Goal: Find specific page/section: Find specific page/section

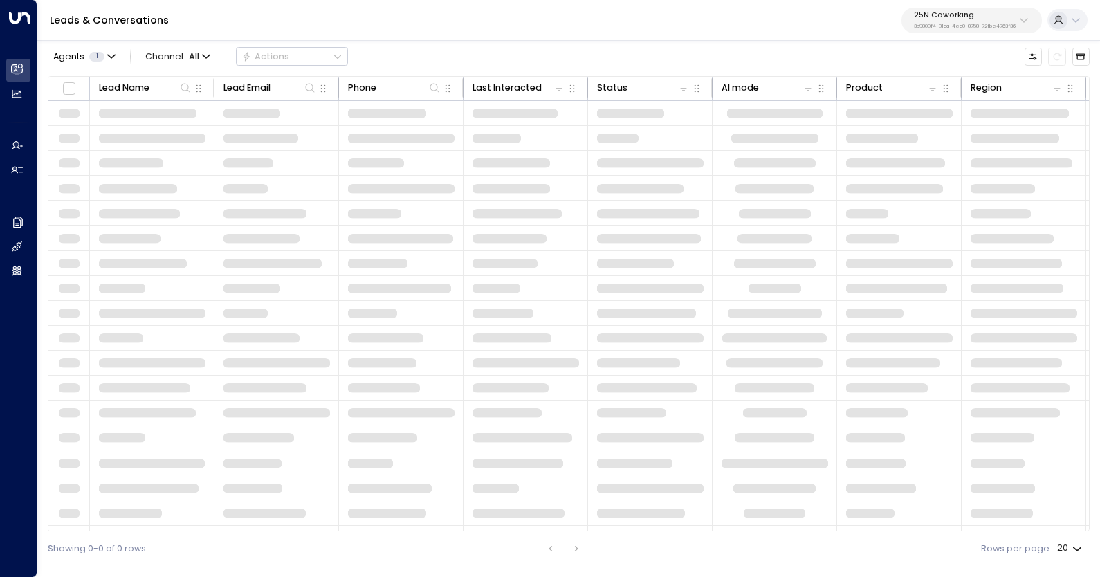
click at [976, 21] on div "25N Coworking 3b9800f4-81ca-4ec0-8758-72fbe4763f36" at bounding box center [965, 20] width 102 height 18
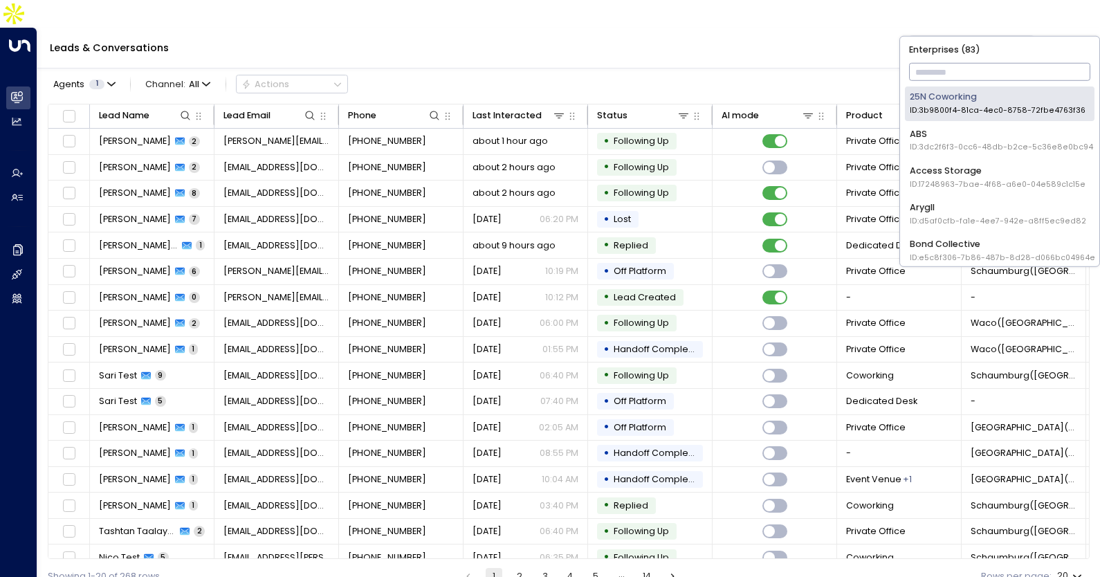
click at [955, 69] on input "text" at bounding box center [1000, 72] width 182 height 24
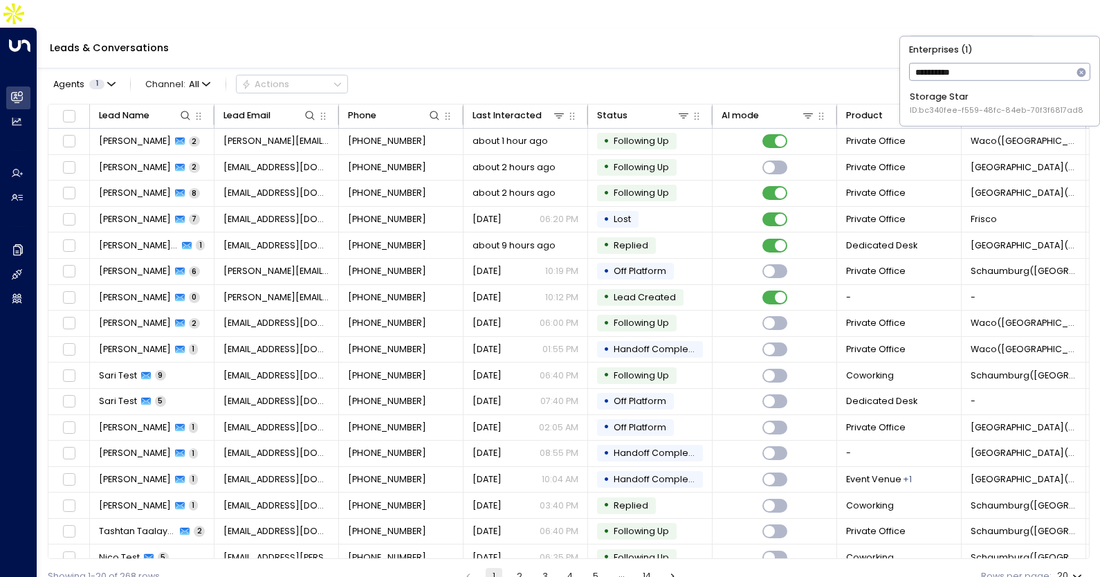
type input "**********"
click at [940, 115] on span "ID: bc340fee-f559-48fc-84eb-70f3f6817ad8" at bounding box center [997, 110] width 174 height 11
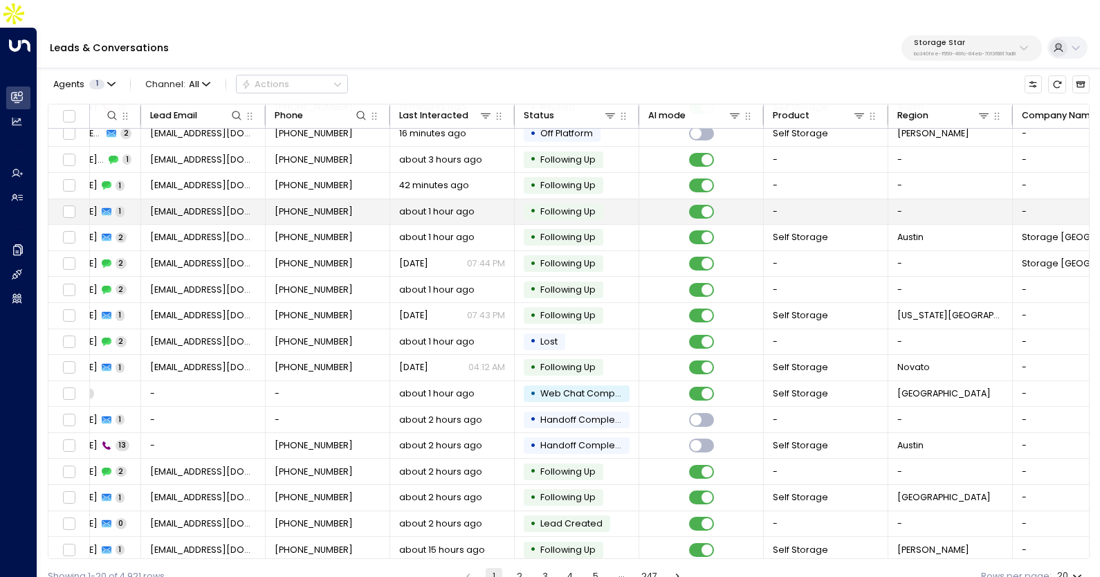
scroll to position [86, 63]
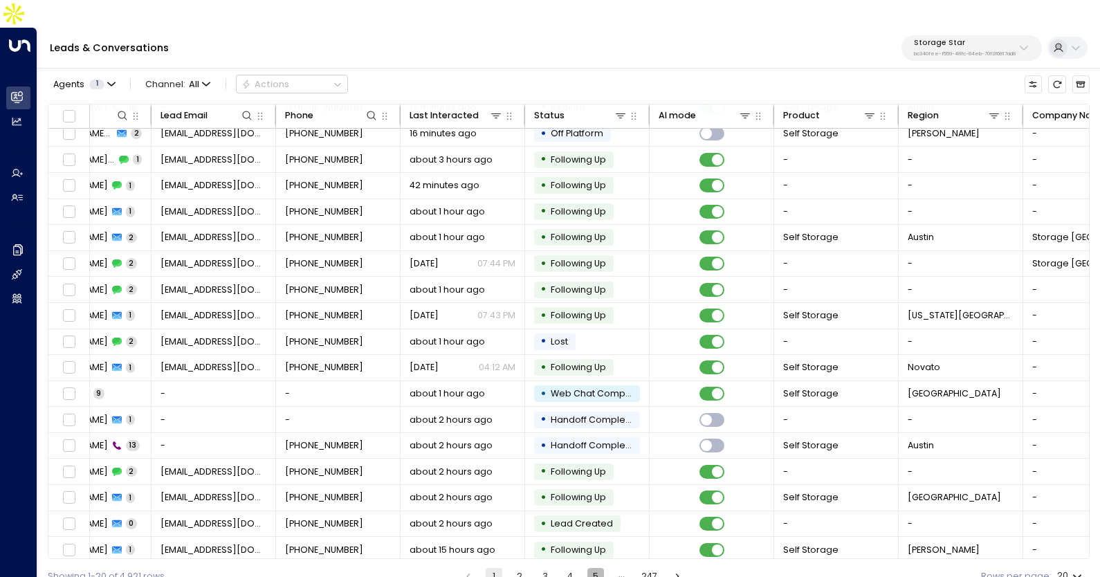
click at [591, 568] on button "5" at bounding box center [595, 576] width 17 height 17
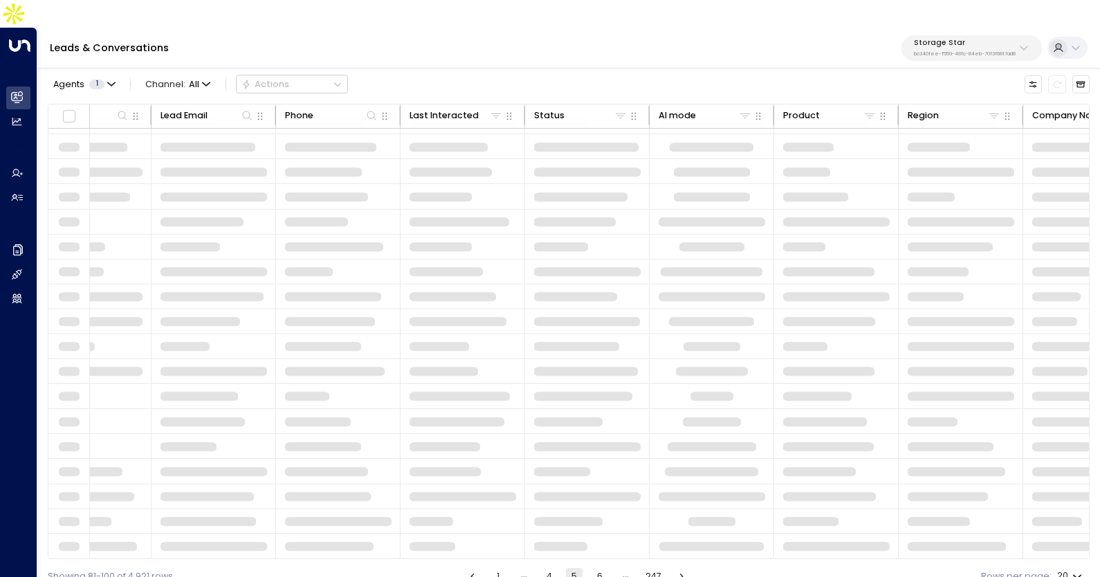
scroll to position [66, 63]
click at [605, 568] on button "6" at bounding box center [600, 576] width 17 height 17
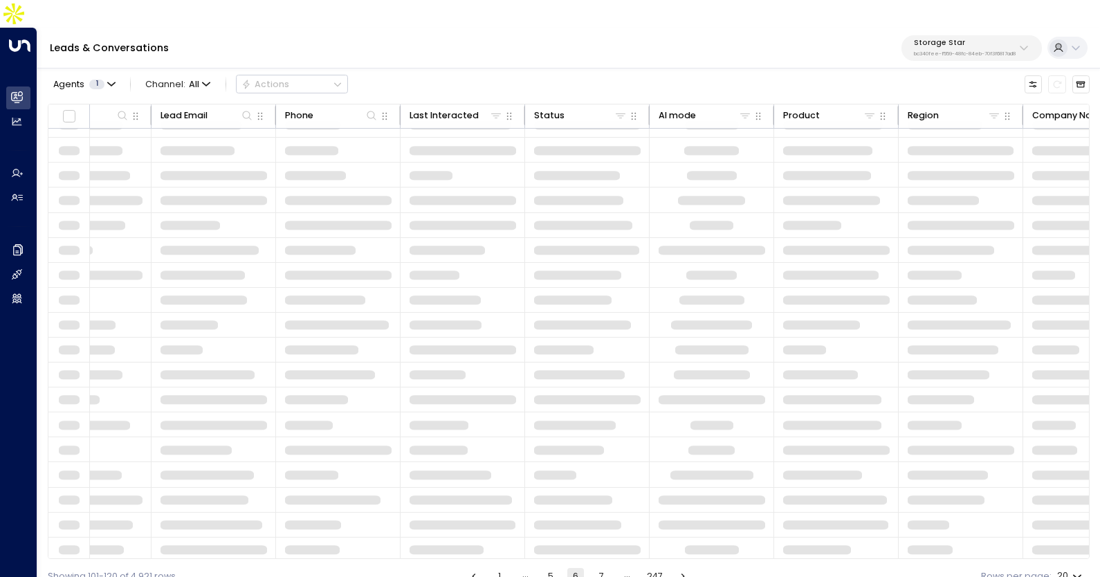
scroll to position [66, 63]
click at [605, 568] on button "7" at bounding box center [601, 576] width 17 height 17
click at [605, 568] on button "8" at bounding box center [601, 576] width 17 height 17
click at [605, 568] on button "9" at bounding box center [601, 576] width 17 height 17
click at [605, 568] on button "10" at bounding box center [601, 576] width 17 height 17
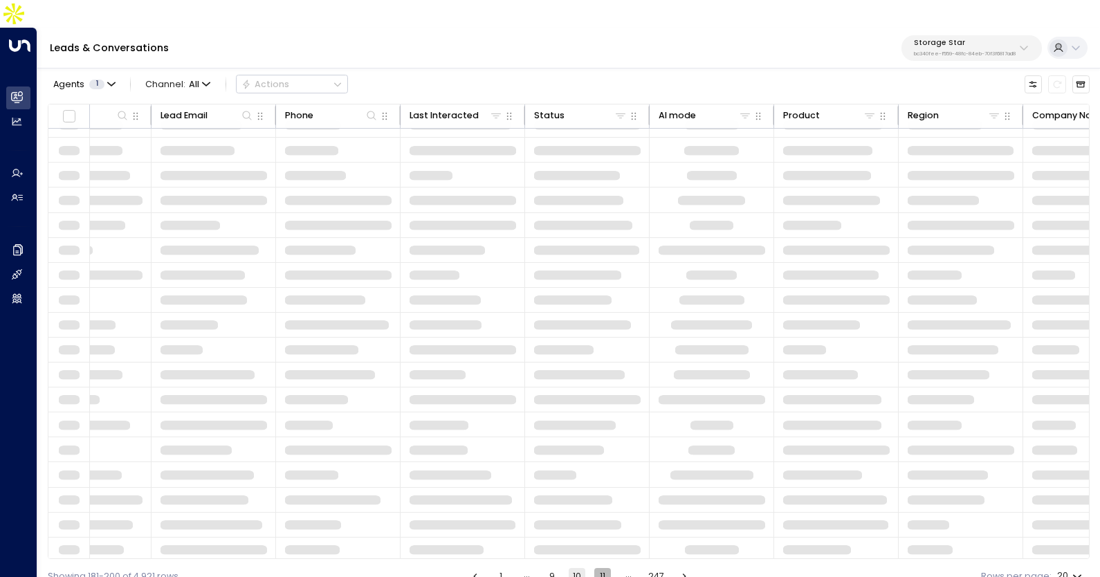
click at [605, 568] on button "11" at bounding box center [602, 576] width 17 height 17
click at [605, 568] on button "13" at bounding box center [604, 576] width 17 height 17
click at [605, 568] on button "14" at bounding box center [604, 576] width 17 height 17
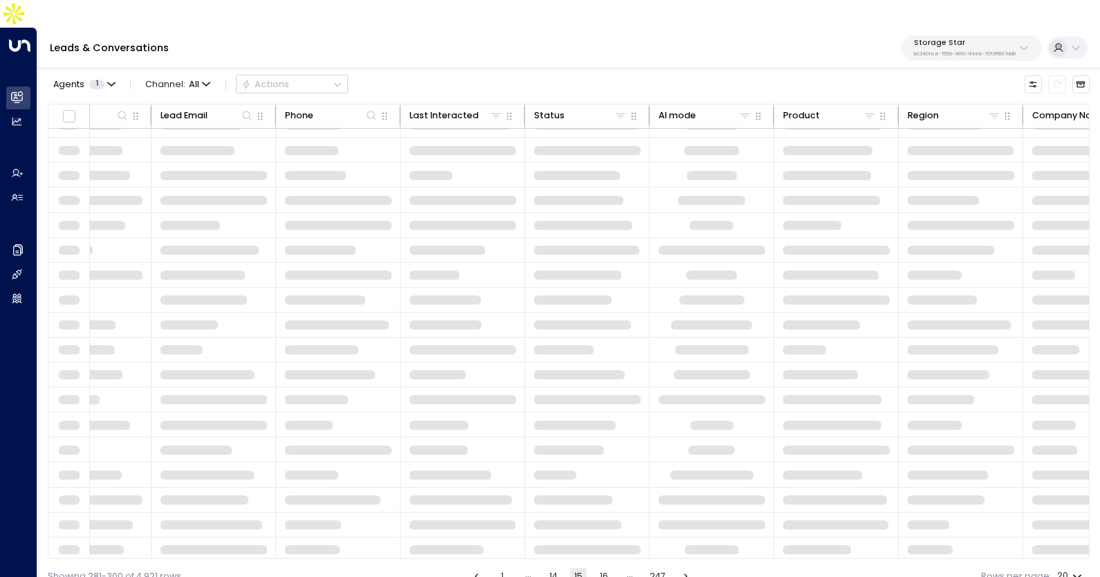
click at [605, 568] on button "16" at bounding box center [604, 576] width 17 height 17
click at [605, 568] on button "17" at bounding box center [604, 576] width 17 height 17
click at [605, 568] on button "19" at bounding box center [604, 576] width 17 height 17
click at [605, 568] on button "20" at bounding box center [604, 576] width 17 height 17
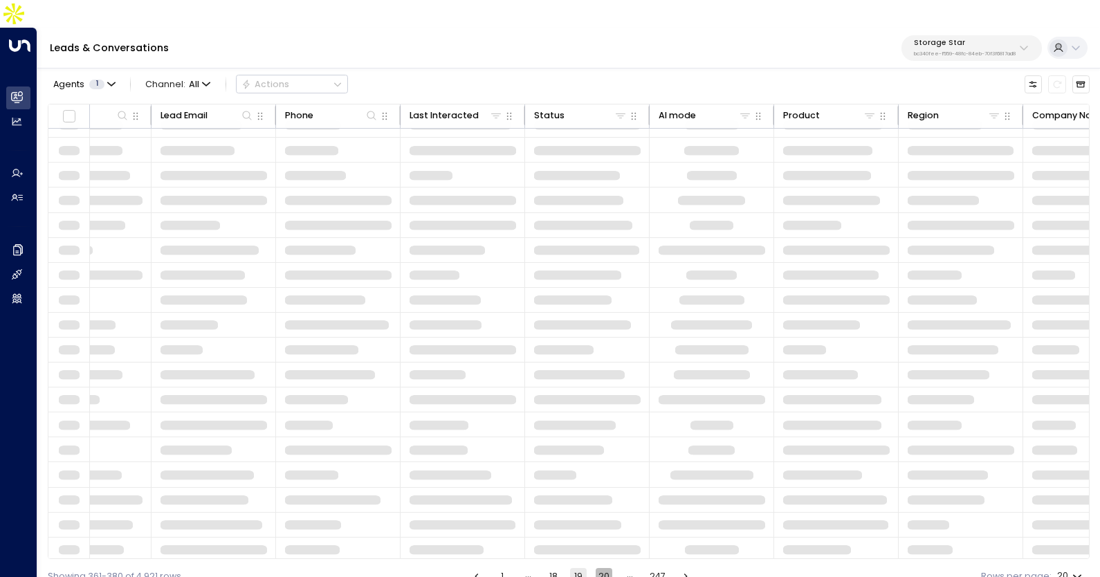
click at [605, 568] on button "20" at bounding box center [604, 576] width 17 height 17
click at [605, 568] on button "22" at bounding box center [604, 576] width 17 height 17
click at [605, 568] on button "23" at bounding box center [604, 576] width 17 height 17
click at [605, 568] on button "25" at bounding box center [604, 576] width 17 height 17
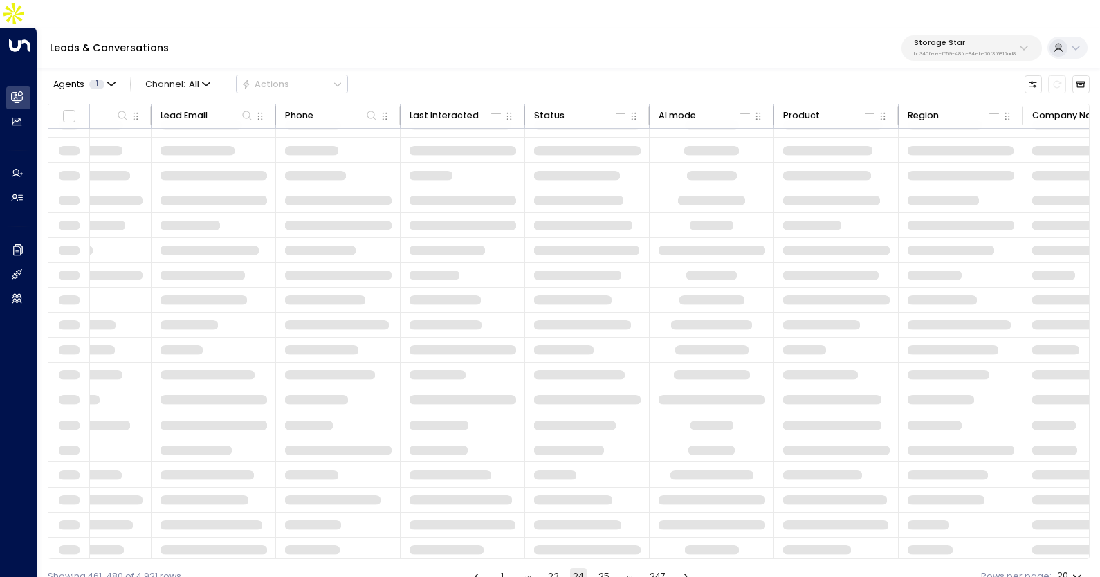
click at [605, 568] on button "25" at bounding box center [604, 576] width 17 height 17
click at [605, 568] on button "27" at bounding box center [604, 576] width 17 height 17
click at [605, 568] on button "28" at bounding box center [604, 576] width 17 height 17
click at [605, 568] on button "30" at bounding box center [604, 576] width 17 height 17
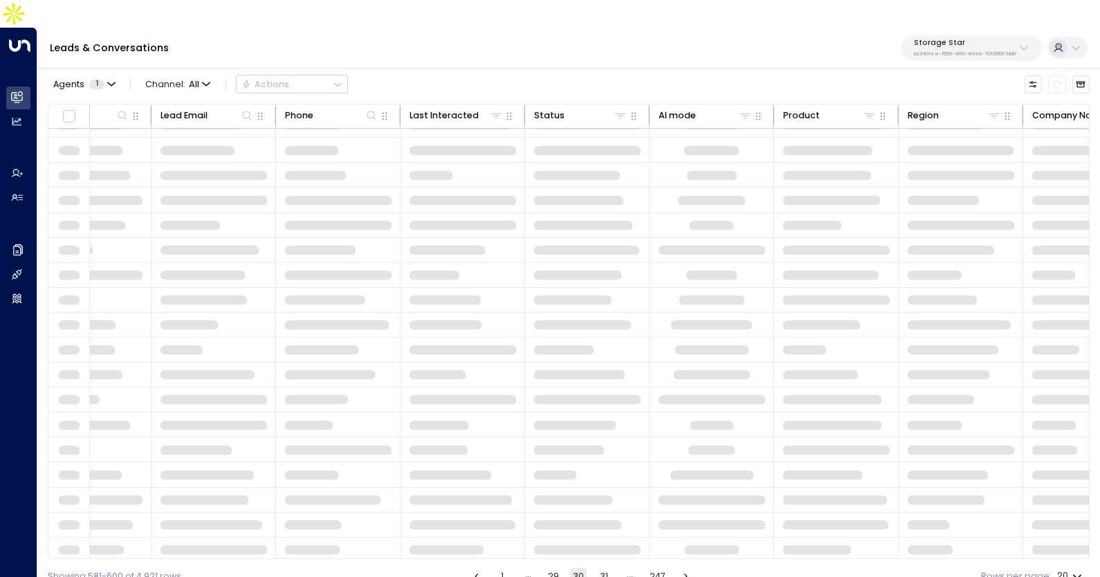
click at [605, 568] on button "31" at bounding box center [604, 576] width 17 height 17
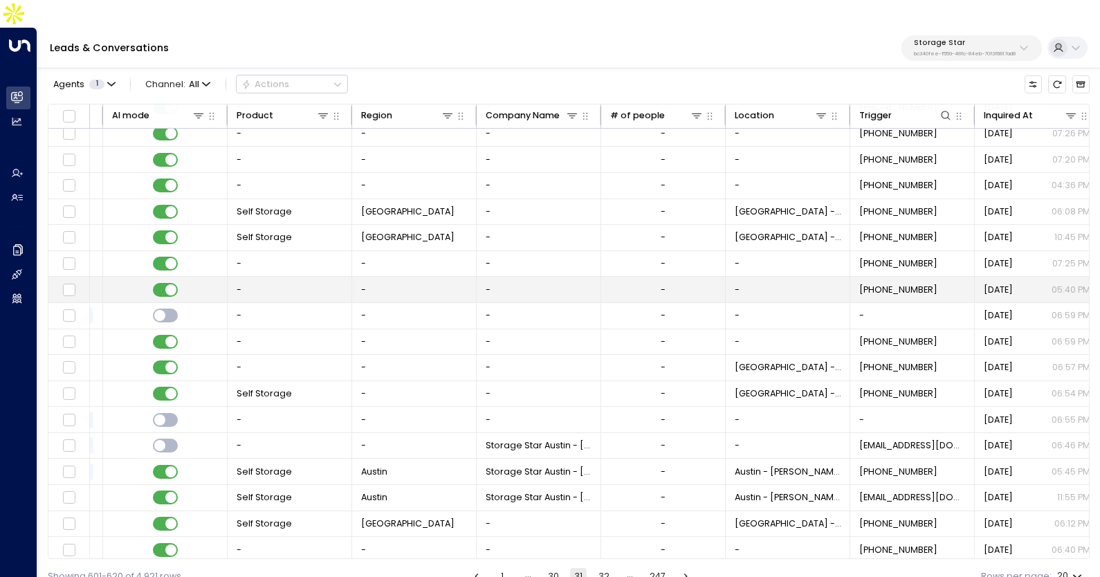
scroll to position [86, 625]
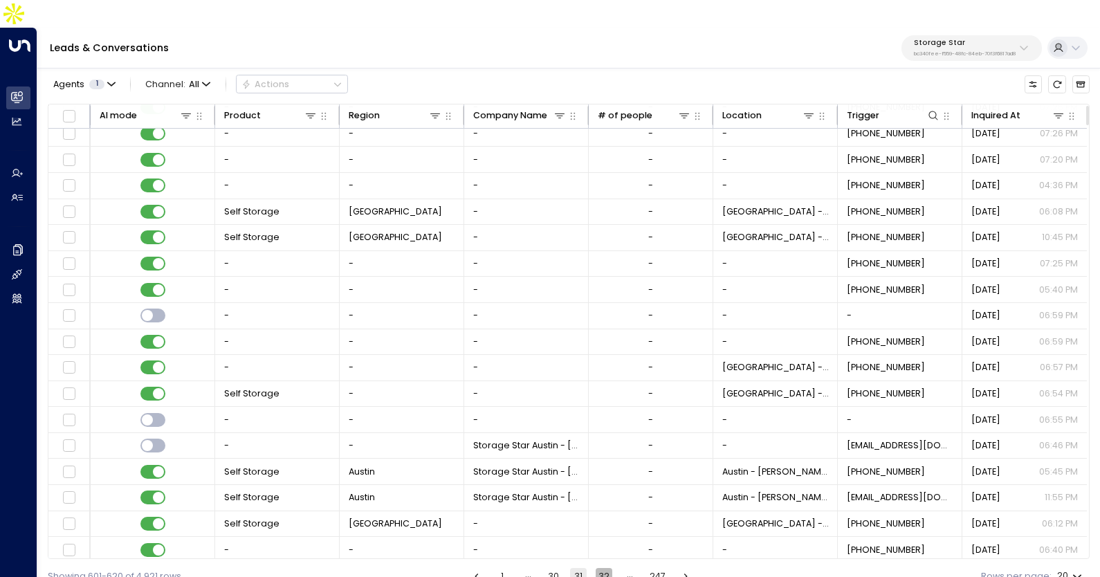
click at [607, 568] on button "32" at bounding box center [604, 576] width 17 height 17
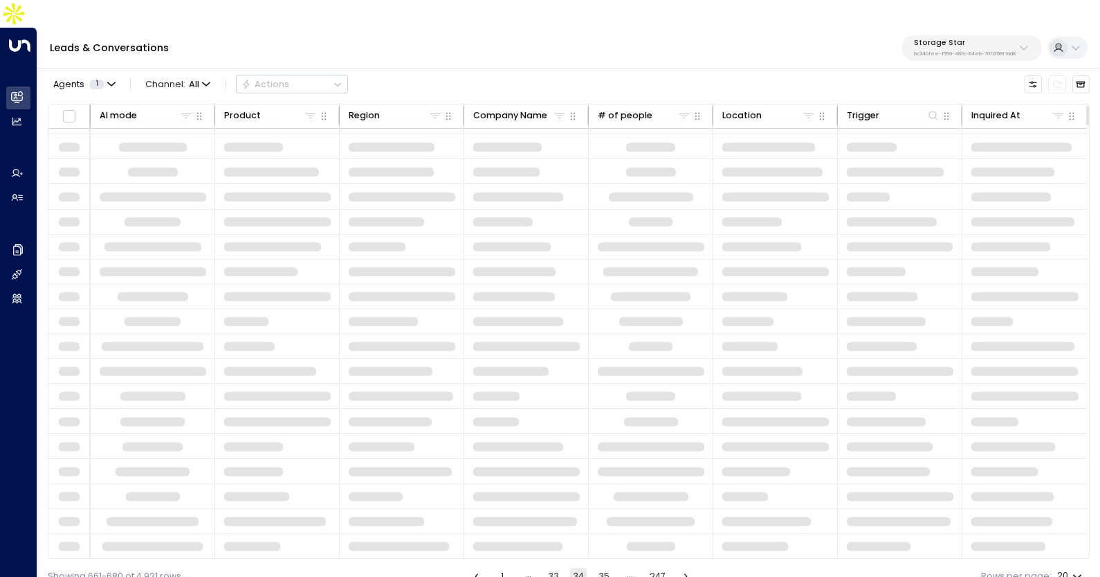
scroll to position [66, 625]
click at [607, 568] on button "35" at bounding box center [604, 576] width 17 height 17
click at [607, 568] on button "37" at bounding box center [603, 576] width 17 height 17
click at [607, 568] on button "38" at bounding box center [603, 576] width 17 height 17
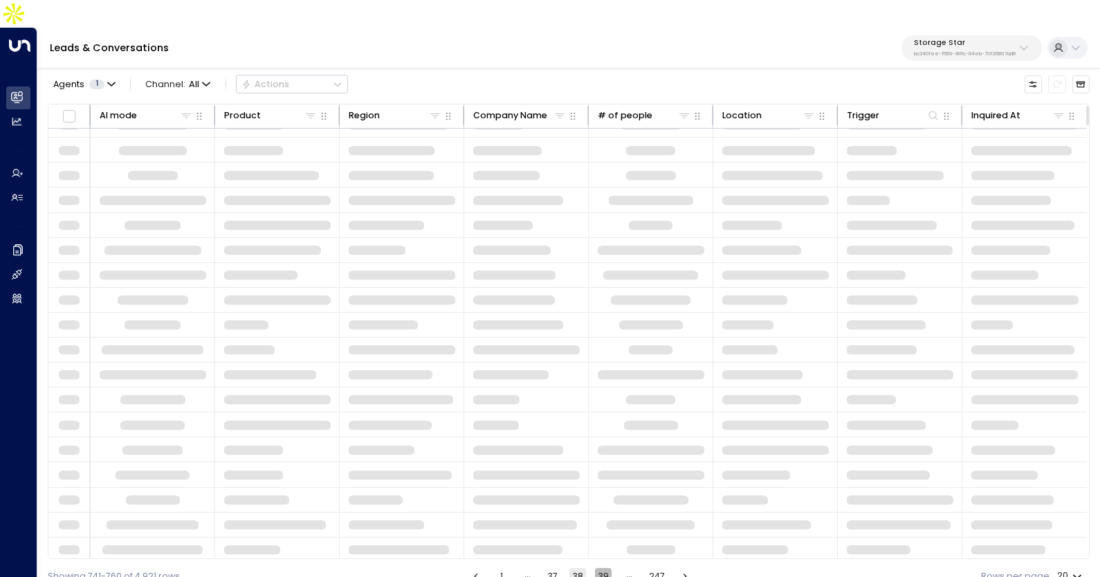
click at [607, 568] on button "39" at bounding box center [603, 576] width 17 height 17
click at [607, 568] on button "41" at bounding box center [604, 576] width 17 height 17
click at [607, 568] on button "42" at bounding box center [604, 576] width 17 height 17
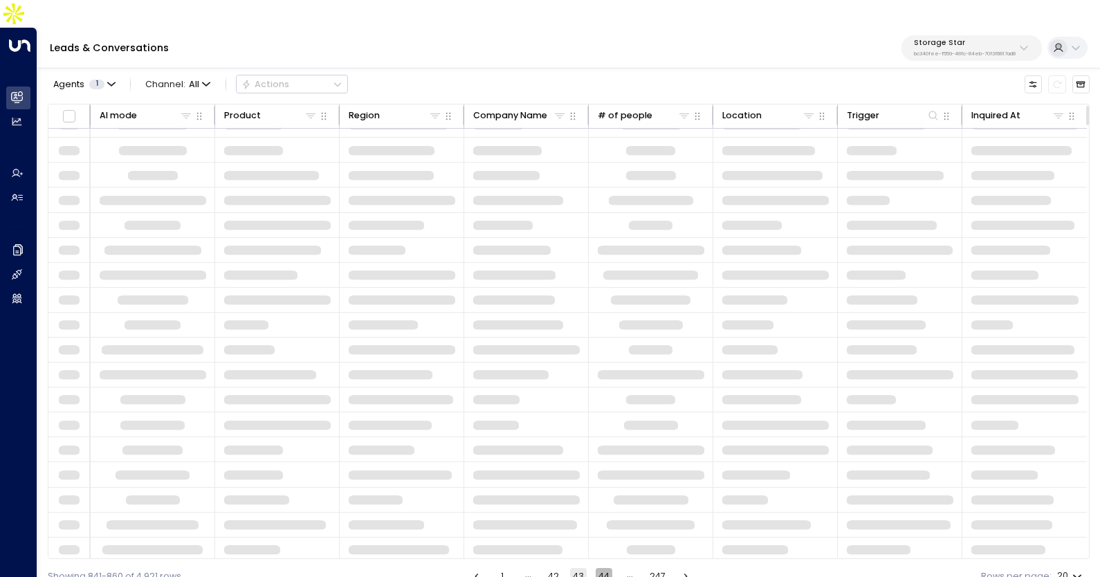
click at [607, 568] on button "44" at bounding box center [604, 576] width 17 height 17
click at [607, 568] on button "45" at bounding box center [604, 576] width 17 height 17
click at [607, 568] on button "47" at bounding box center [604, 576] width 17 height 17
click at [607, 568] on button "48" at bounding box center [604, 576] width 17 height 17
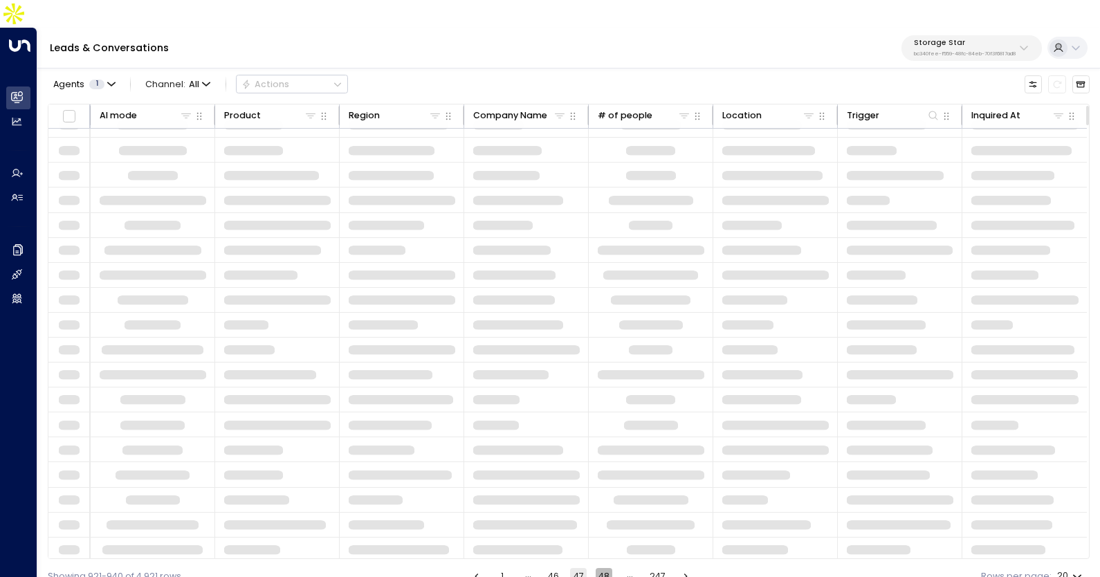
click at [607, 568] on button "48" at bounding box center [604, 576] width 17 height 17
click at [607, 568] on button "50" at bounding box center [604, 576] width 17 height 17
click at [607, 568] on button "51" at bounding box center [606, 576] width 17 height 17
click at [607, 568] on button "53" at bounding box center [609, 576] width 17 height 17
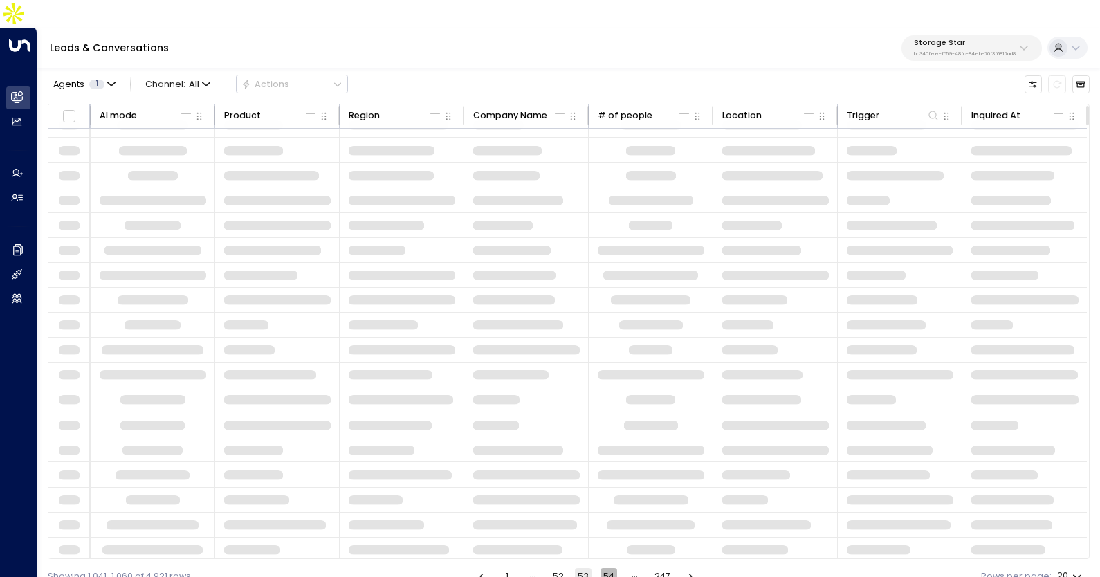
click at [607, 568] on button "54" at bounding box center [609, 576] width 17 height 17
click at [607, 568] on button "56" at bounding box center [607, 576] width 17 height 17
click at [607, 568] on button "57" at bounding box center [606, 576] width 17 height 17
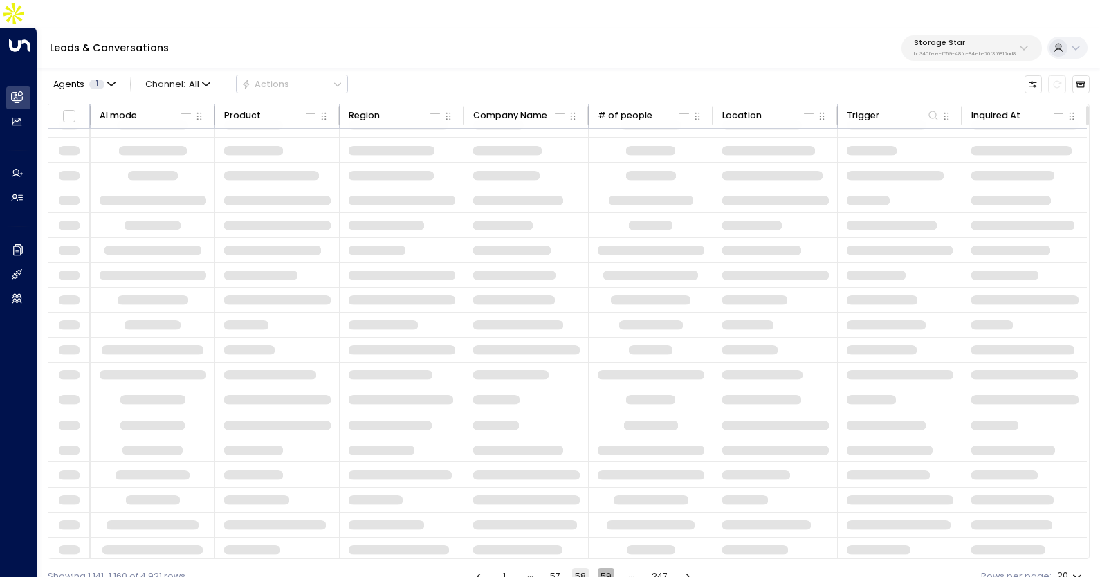
click at [607, 568] on button "59" at bounding box center [606, 576] width 17 height 17
click at [607, 568] on button "60" at bounding box center [606, 576] width 17 height 17
click at [607, 568] on button "62" at bounding box center [609, 576] width 17 height 17
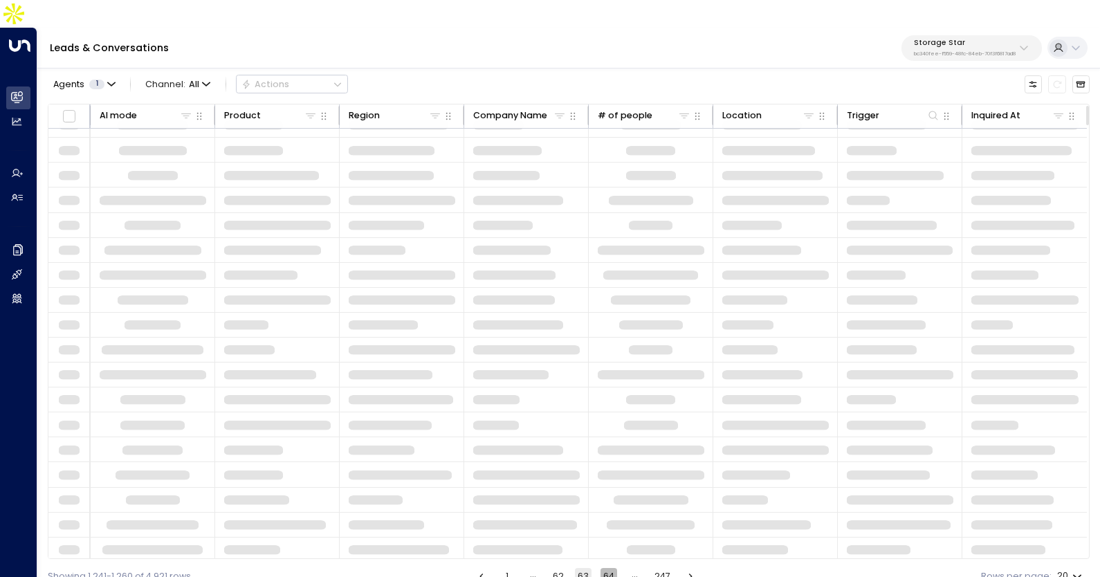
click at [607, 568] on button "64" at bounding box center [609, 576] width 17 height 17
click at [607, 568] on button "66" at bounding box center [609, 576] width 17 height 17
click at [607, 568] on button "67" at bounding box center [609, 576] width 17 height 17
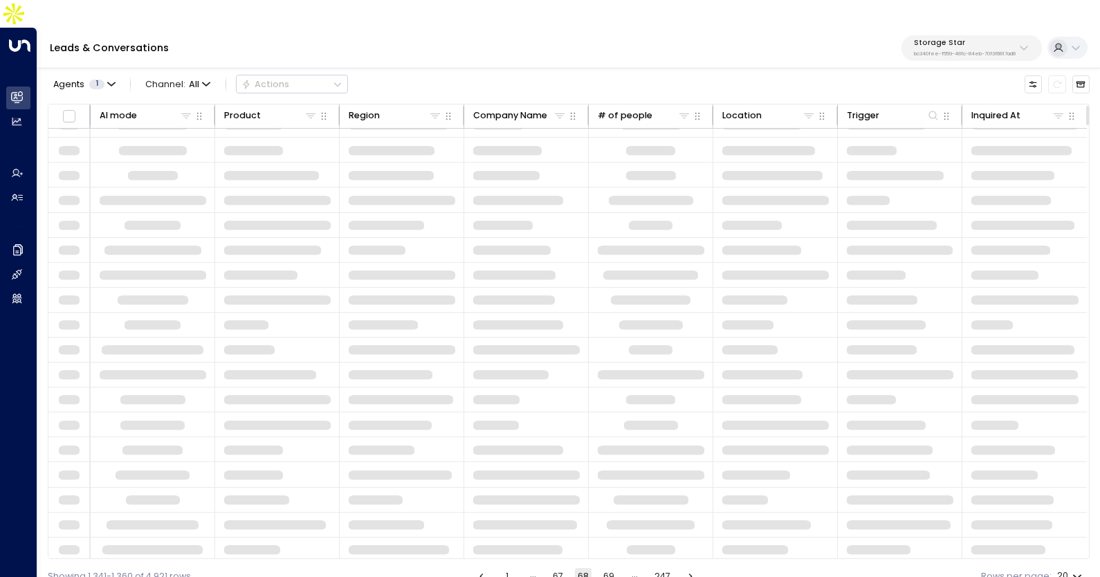
click at [607, 568] on button "69" at bounding box center [609, 576] width 17 height 17
click at [607, 568] on button "70" at bounding box center [609, 576] width 17 height 17
click at [607, 568] on button "71" at bounding box center [609, 576] width 17 height 17
click at [607, 568] on button "73" at bounding box center [609, 576] width 17 height 17
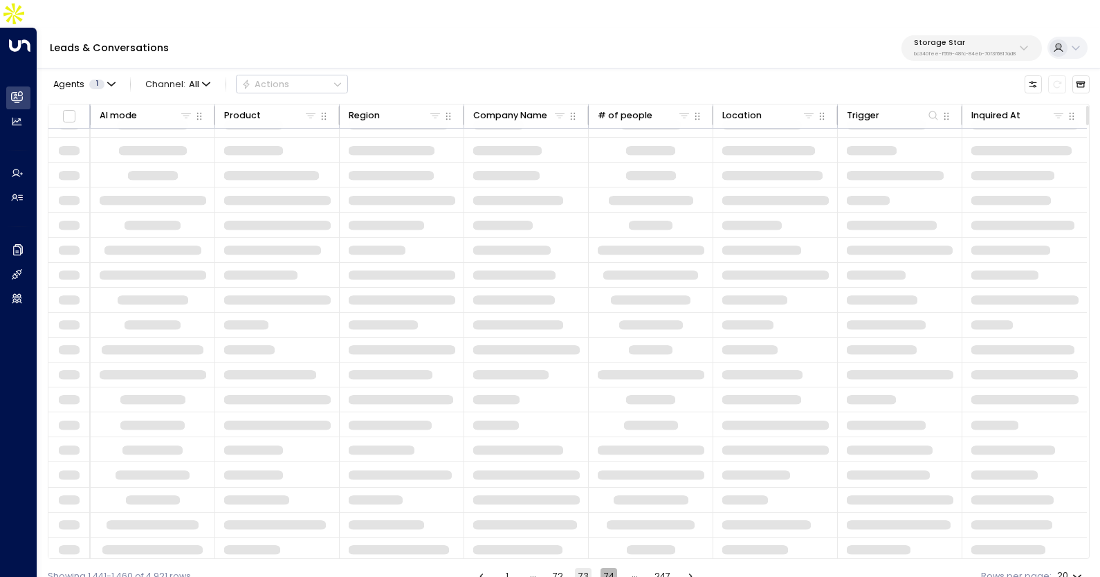
click at [607, 568] on button "74" at bounding box center [609, 576] width 17 height 17
click at [607, 568] on button "76" at bounding box center [609, 576] width 17 height 17
click at [607, 568] on button "77" at bounding box center [609, 576] width 17 height 17
click at [607, 568] on button "78" at bounding box center [609, 576] width 17 height 17
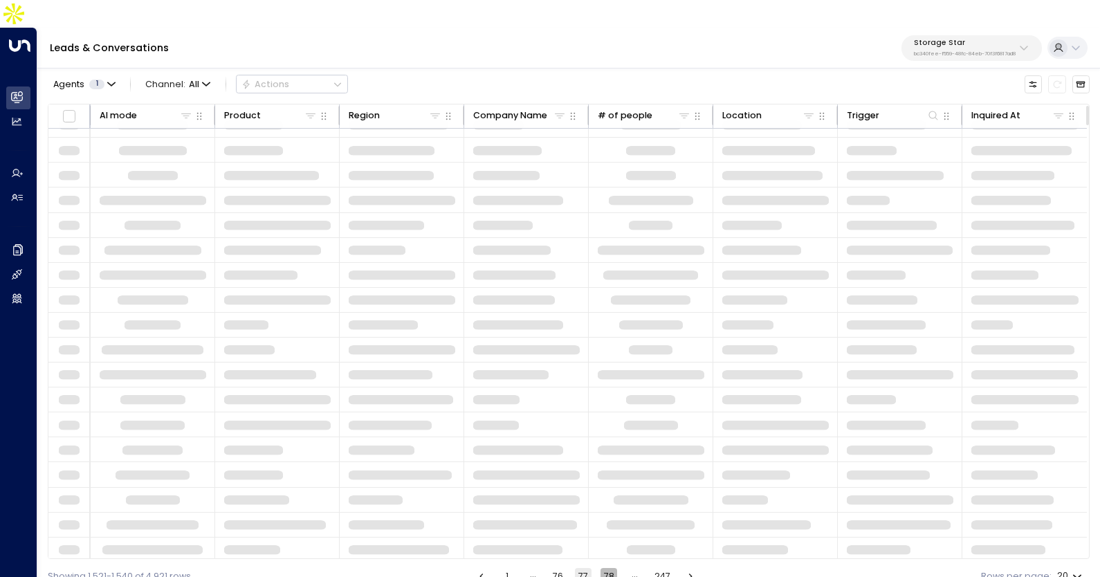
click at [607, 568] on button "78" at bounding box center [609, 576] width 17 height 17
click at [607, 568] on button "80" at bounding box center [609, 576] width 17 height 17
click at [607, 568] on button "81" at bounding box center [609, 576] width 17 height 17
click at [607, 568] on button "83" at bounding box center [609, 576] width 17 height 17
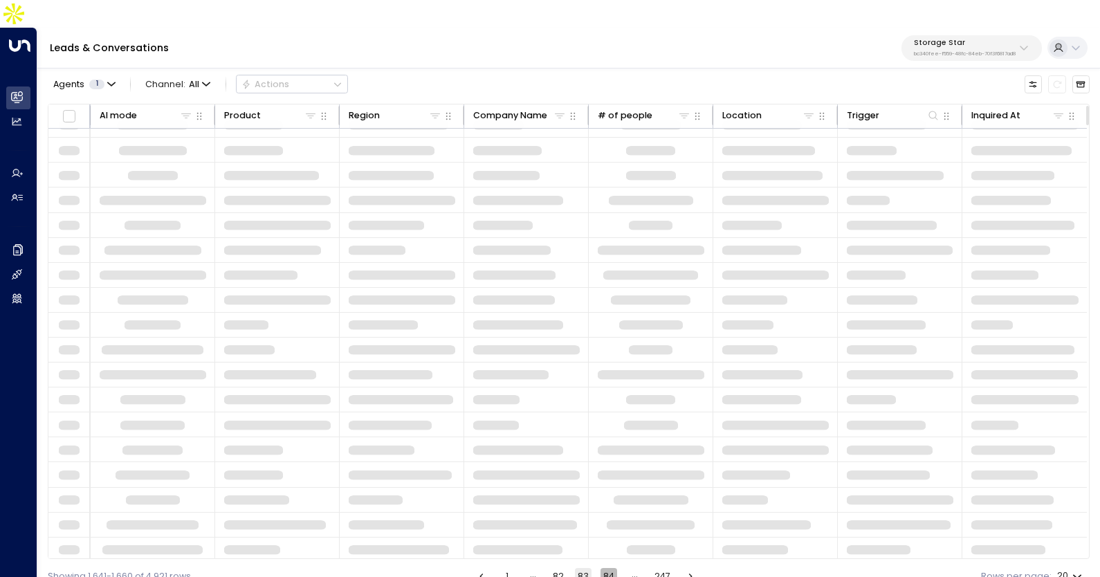
click at [607, 568] on button "84" at bounding box center [609, 576] width 17 height 17
click at [607, 568] on button "86" at bounding box center [609, 576] width 17 height 17
click at [607, 568] on button "87" at bounding box center [608, 576] width 17 height 17
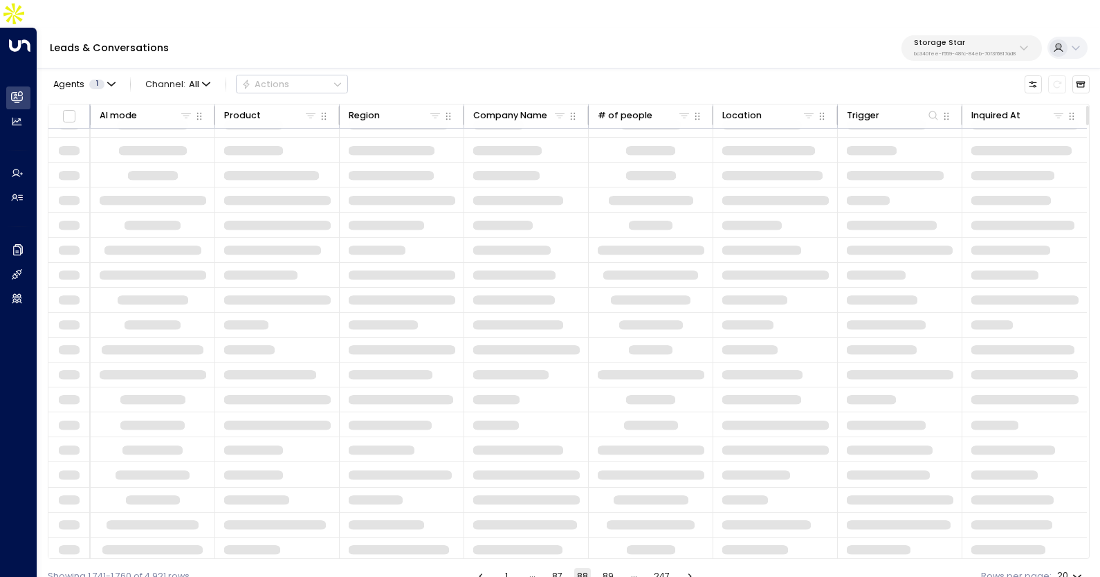
click at [607, 568] on button "89" at bounding box center [608, 576] width 17 height 17
click at [607, 568] on button "90" at bounding box center [608, 576] width 17 height 17
click at [607, 568] on button "91" at bounding box center [609, 576] width 17 height 17
click at [607, 568] on button "93" at bounding box center [609, 576] width 17 height 17
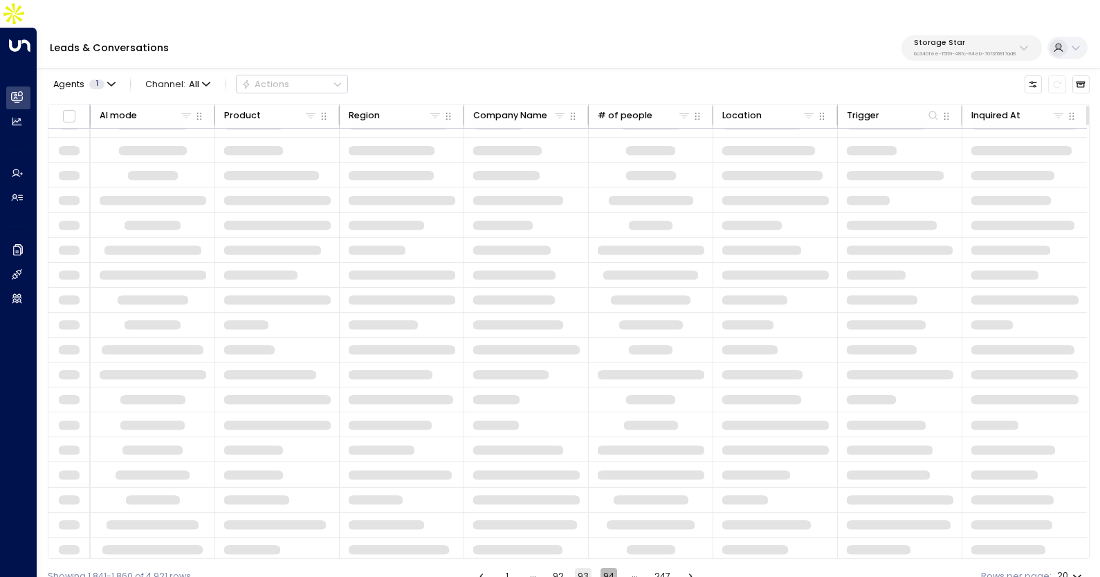
click at [607, 568] on button "94" at bounding box center [609, 576] width 17 height 17
click at [607, 568] on button "96" at bounding box center [609, 576] width 17 height 17
click at [607, 568] on button "97" at bounding box center [609, 576] width 17 height 17
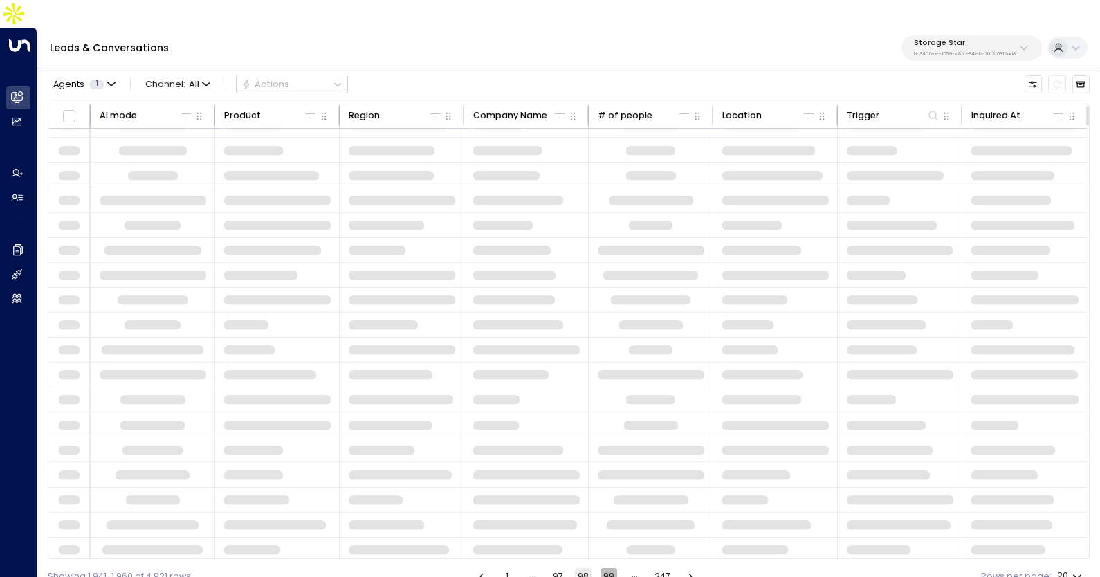
click at [607, 568] on button "99" at bounding box center [609, 576] width 17 height 17
click at [607, 568] on button "100" at bounding box center [608, 576] width 19 height 17
click at [607, 568] on button "102" at bounding box center [612, 576] width 19 height 17
click at [607, 568] on button "103" at bounding box center [612, 576] width 19 height 17
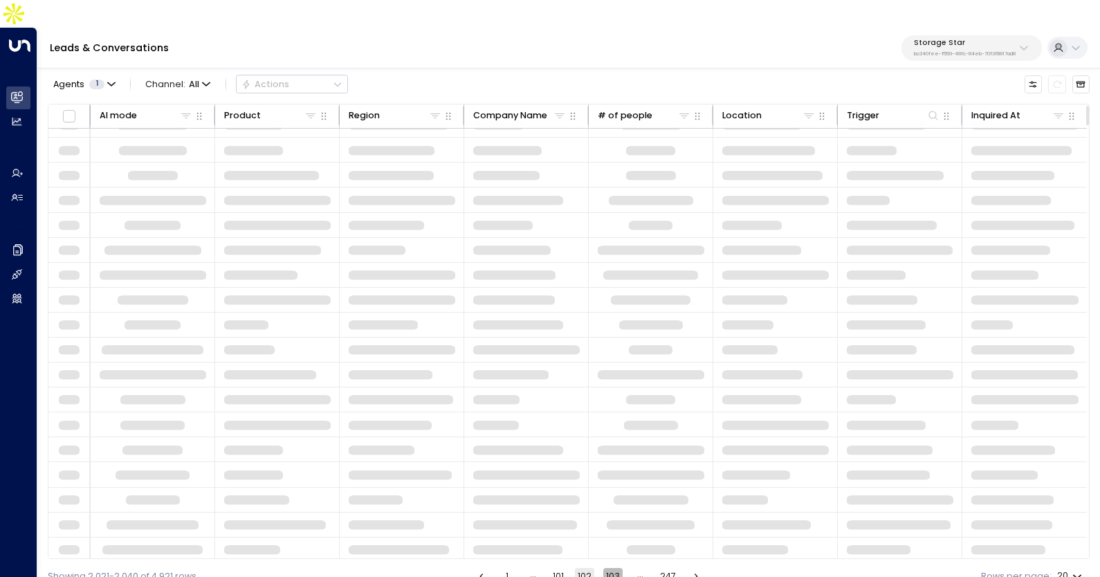
click at [607, 568] on button "103" at bounding box center [612, 576] width 19 height 17
click at [607, 568] on button "105" at bounding box center [614, 576] width 19 height 17
click at [607, 568] on button "106" at bounding box center [612, 576] width 19 height 17
click at [607, 568] on button "107" at bounding box center [612, 576] width 19 height 17
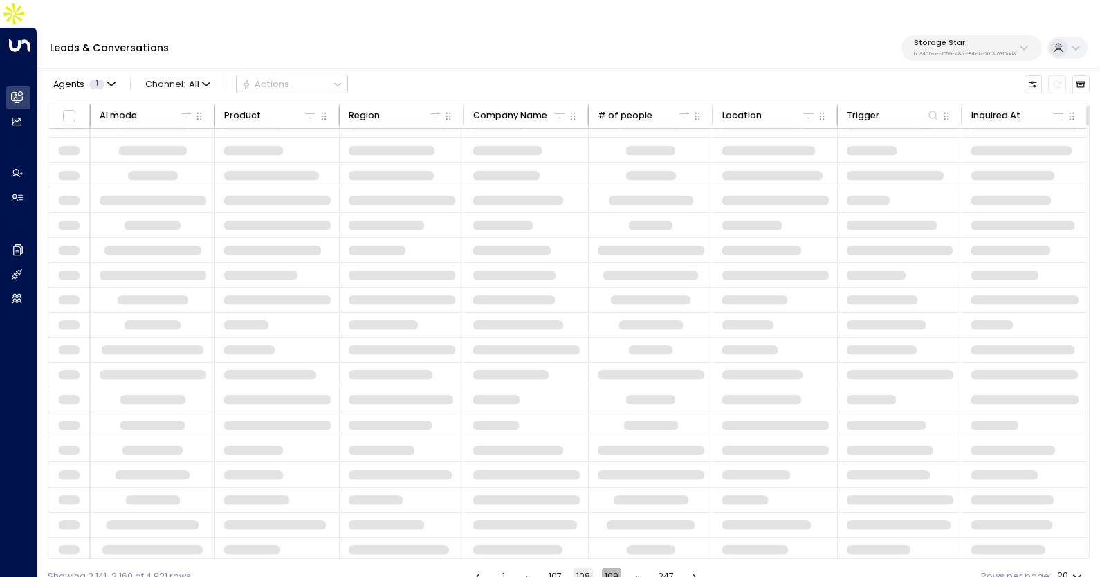
click at [607, 568] on button "109" at bounding box center [611, 576] width 19 height 17
click at [607, 568] on button "110" at bounding box center [611, 576] width 17 height 17
click at [607, 568] on button "112" at bounding box center [611, 576] width 17 height 17
click at [607, 568] on button "113" at bounding box center [611, 576] width 17 height 17
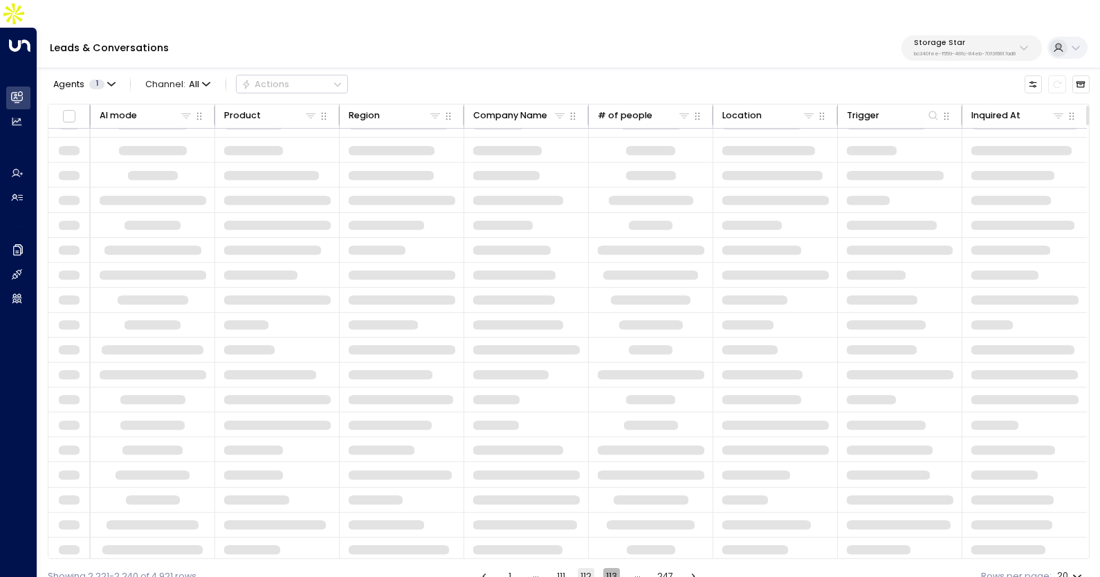
click at [607, 568] on button "113" at bounding box center [611, 576] width 17 height 17
click at [607, 568] on button "115" at bounding box center [611, 576] width 17 height 17
click at [607, 568] on button "116" at bounding box center [611, 576] width 17 height 17
click at [607, 568] on button "118" at bounding box center [611, 576] width 17 height 17
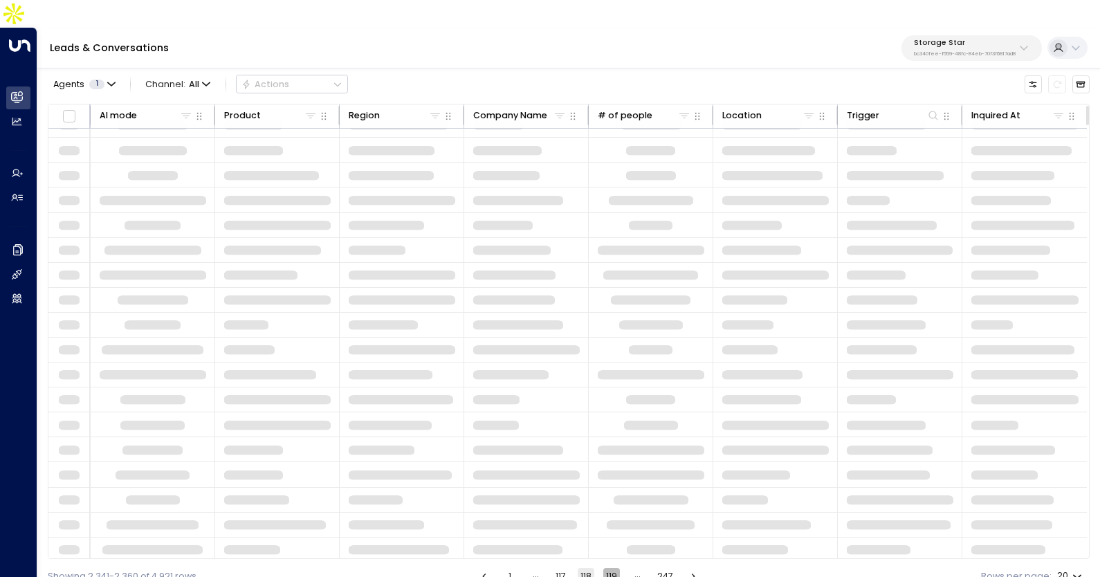
click at [607, 568] on button "119" at bounding box center [611, 576] width 17 height 17
click at [607, 568] on button "120" at bounding box center [611, 576] width 19 height 17
click at [607, 568] on button "122" at bounding box center [612, 576] width 19 height 17
click at [607, 568] on button "123" at bounding box center [612, 576] width 19 height 17
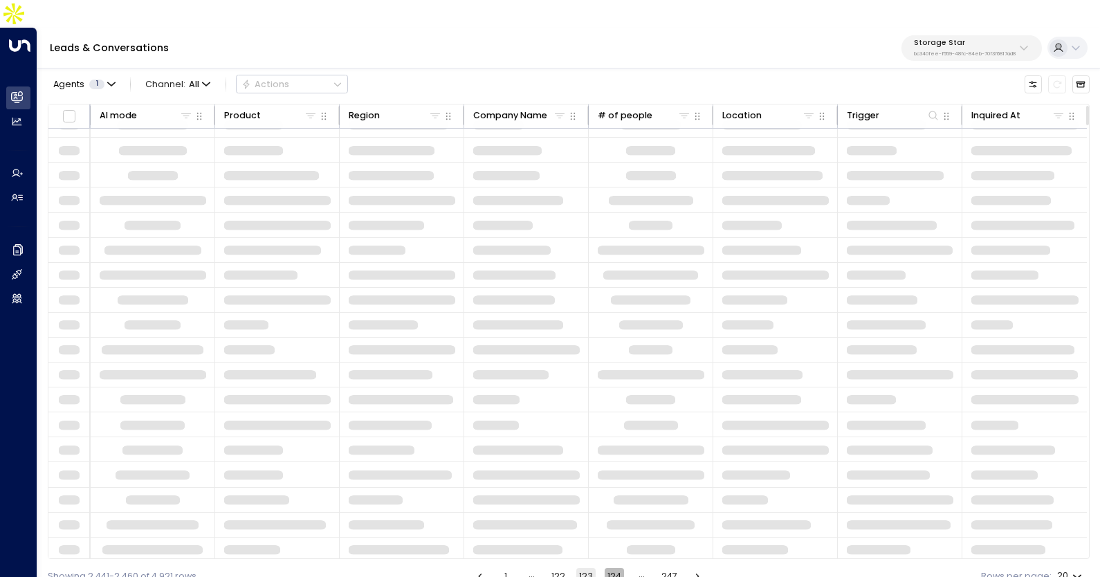
click at [607, 568] on button "124" at bounding box center [614, 576] width 19 height 17
click at [607, 568] on button "126" at bounding box center [614, 576] width 19 height 17
click at [607, 568] on button "127" at bounding box center [614, 576] width 19 height 17
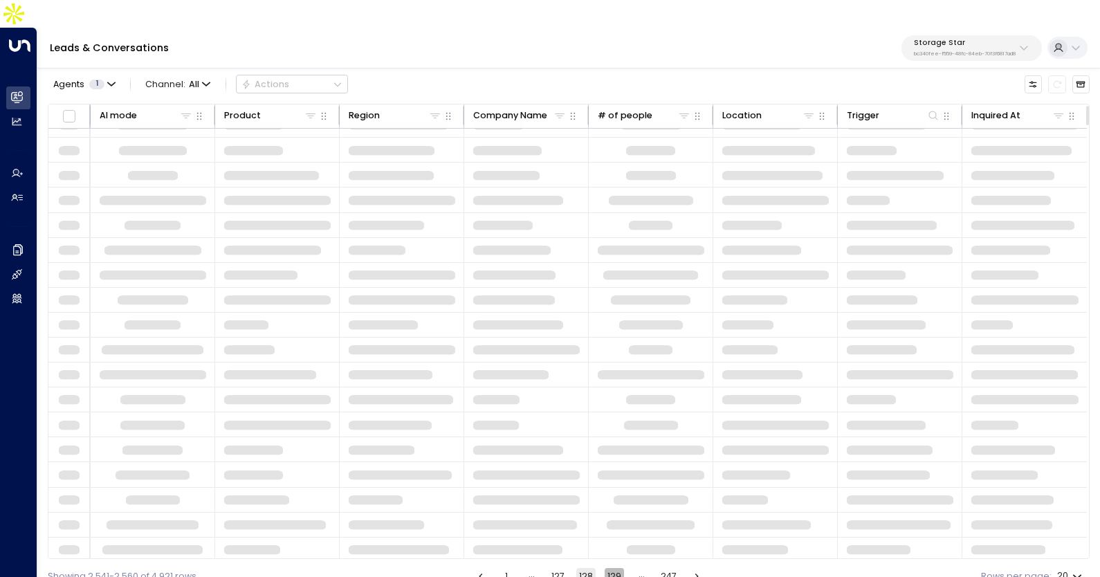
click at [607, 568] on button "129" at bounding box center [614, 576] width 19 height 17
click at [607, 568] on button "130" at bounding box center [614, 576] width 19 height 17
click at [607, 568] on button "132" at bounding box center [612, 576] width 19 height 17
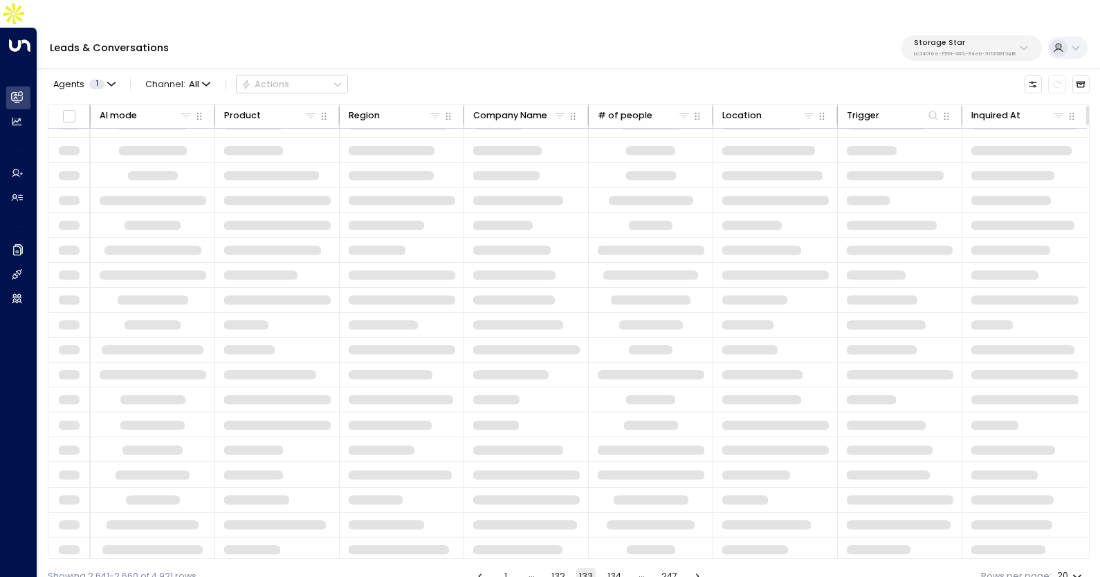
scroll to position [86, 625]
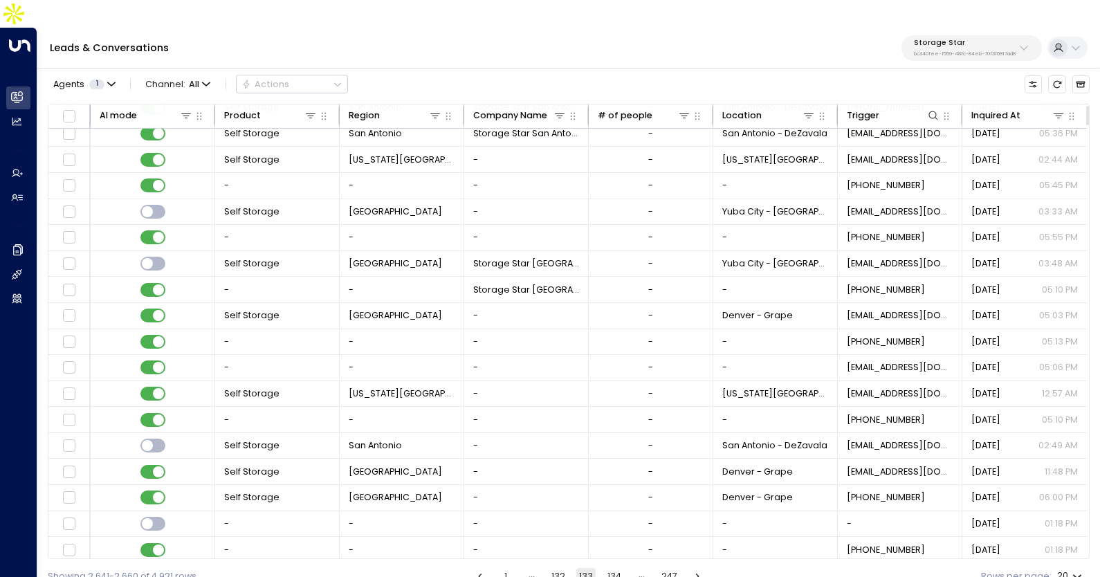
click at [612, 568] on button "134" at bounding box center [614, 576] width 19 height 17
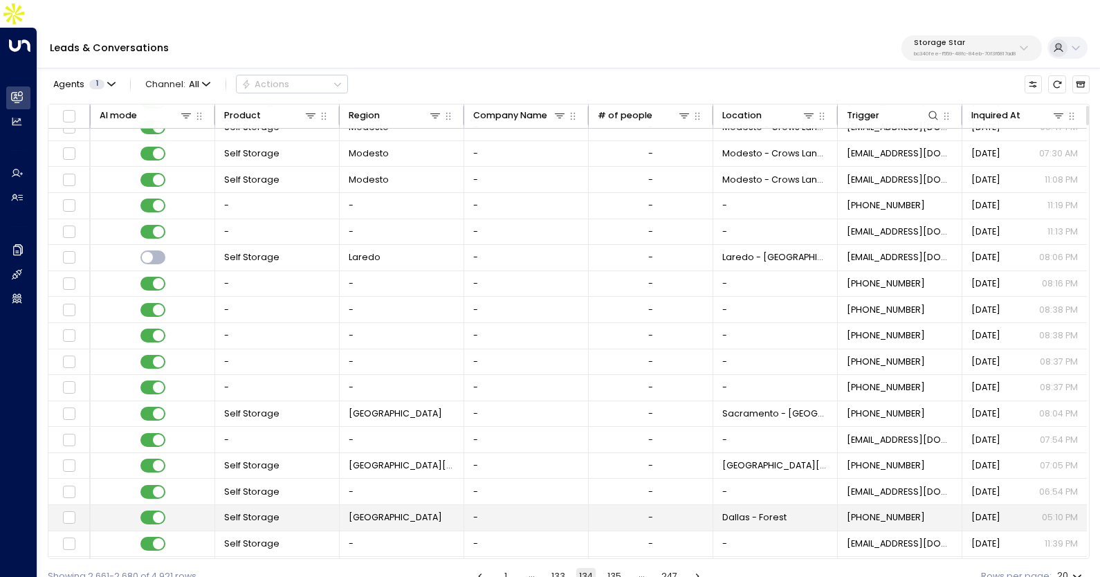
scroll to position [86, 625]
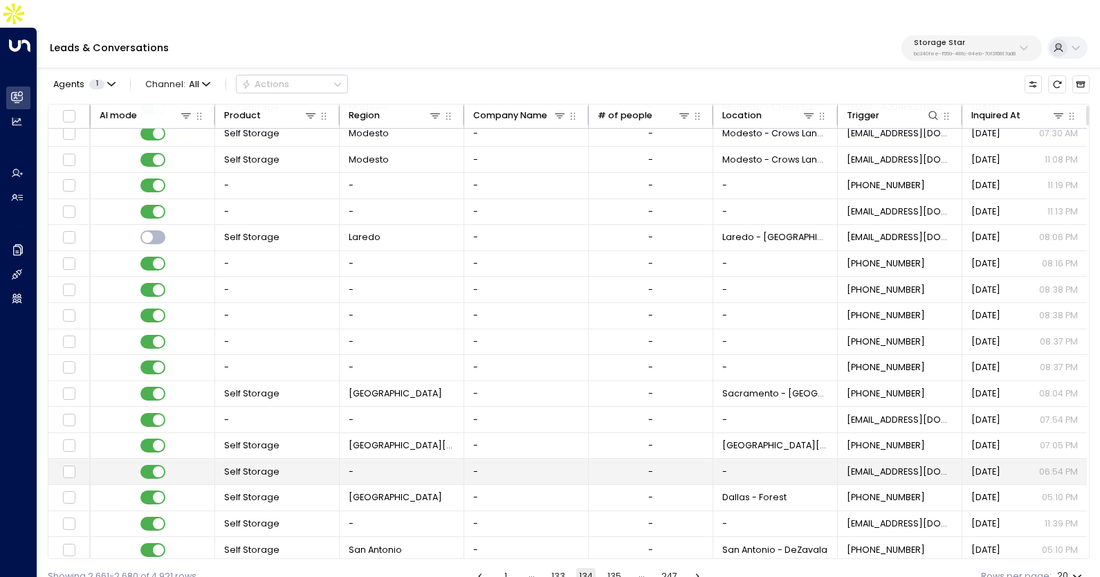
click at [851, 466] on span "[EMAIL_ADDRESS][DOMAIN_NAME]" at bounding box center [900, 472] width 107 height 12
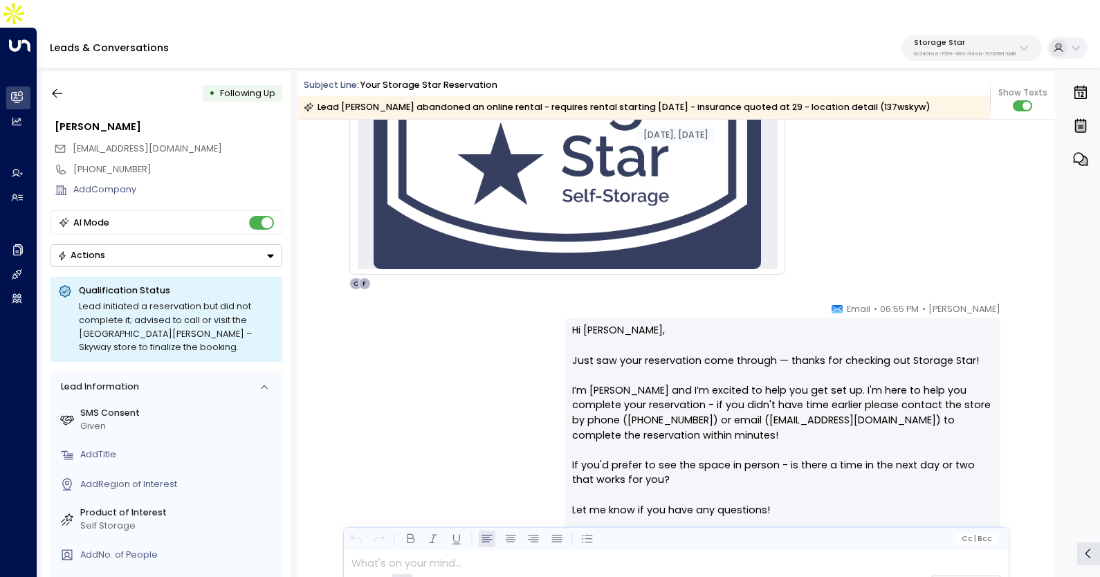
scroll to position [1290, 0]
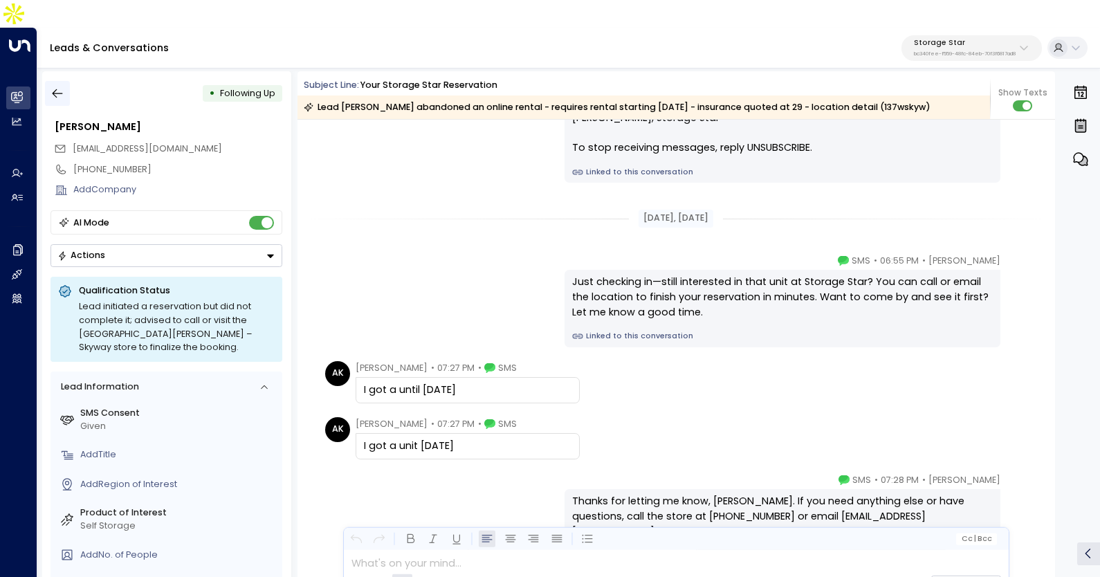
click at [57, 86] on icon "button" at bounding box center [58, 93] width 14 height 14
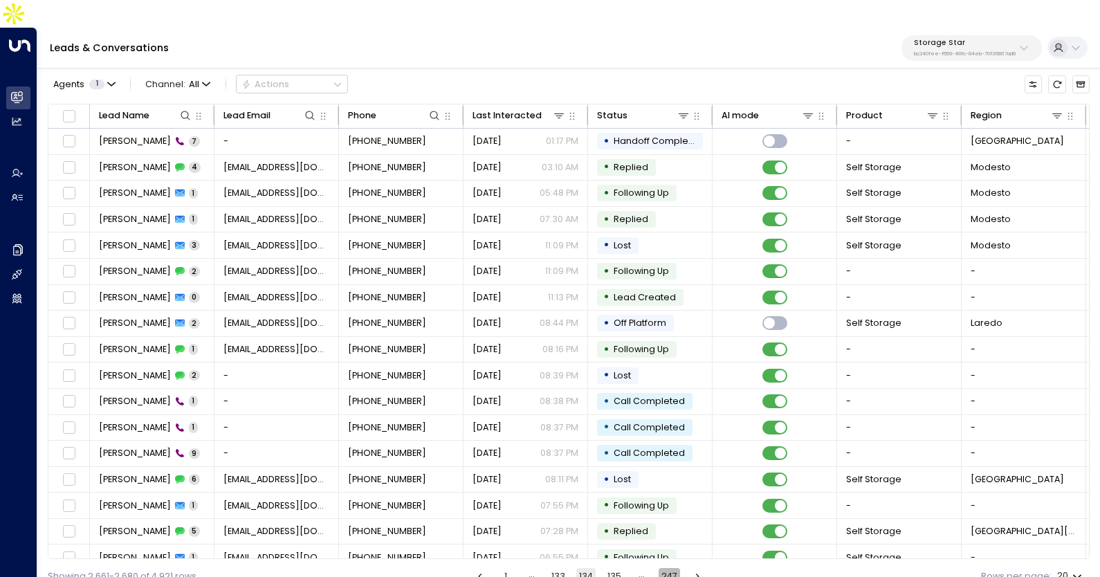
click at [666, 568] on button "247" at bounding box center [669, 576] width 21 height 17
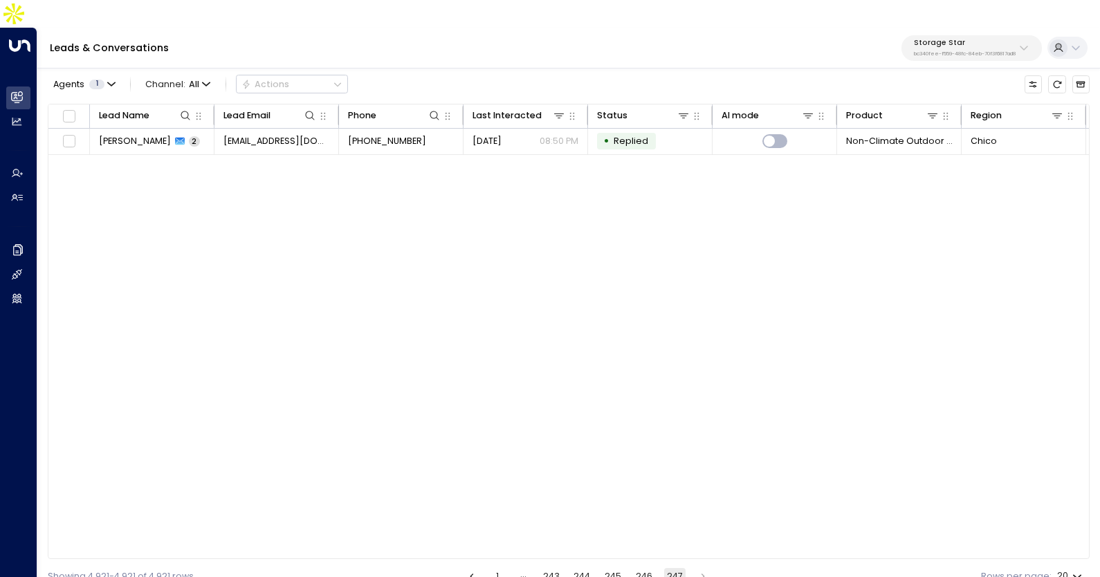
click at [562, 568] on li "243" at bounding box center [552, 576] width 24 height 17
click at [557, 568] on button "243" at bounding box center [551, 576] width 22 height 17
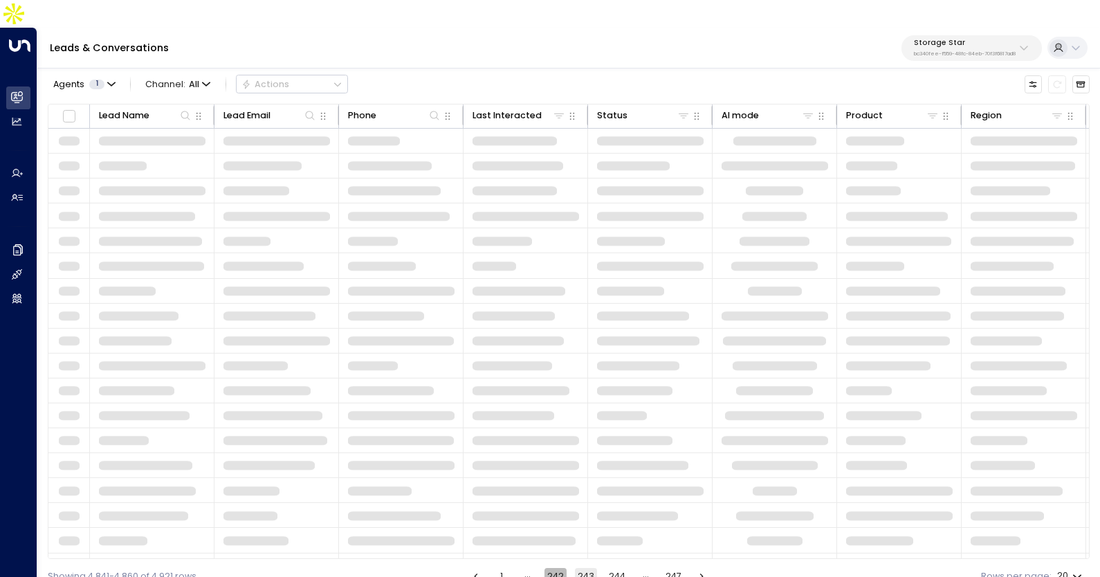
click at [551, 568] on button "242" at bounding box center [555, 576] width 22 height 17
click at [558, 568] on button "241" at bounding box center [555, 576] width 19 height 17
click at [558, 568] on button "240" at bounding box center [557, 576] width 22 height 17
click at [558, 568] on button "239" at bounding box center [556, 576] width 22 height 17
click at [558, 568] on button "238" at bounding box center [555, 576] width 22 height 17
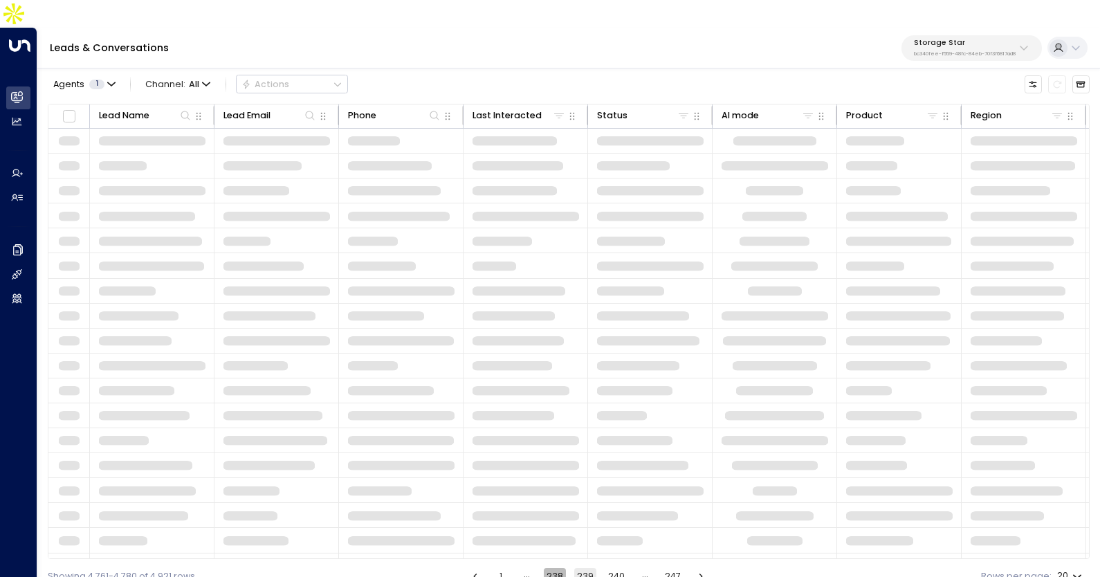
click at [558, 568] on button "238" at bounding box center [555, 576] width 22 height 17
click at [558, 568] on button "236" at bounding box center [555, 576] width 22 height 17
click at [558, 568] on button "235" at bounding box center [555, 576] width 22 height 17
click at [558, 568] on button "233" at bounding box center [555, 576] width 22 height 17
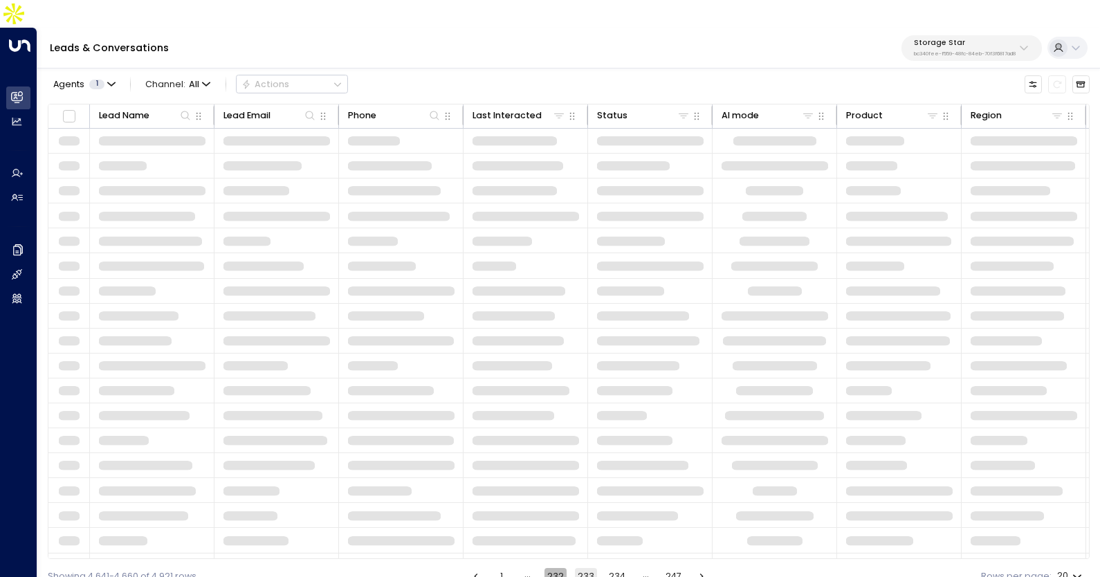
click at [558, 568] on button "232" at bounding box center [555, 576] width 22 height 17
click at [558, 568] on button "230" at bounding box center [557, 576] width 22 height 17
click at [558, 568] on button "229" at bounding box center [557, 576] width 22 height 17
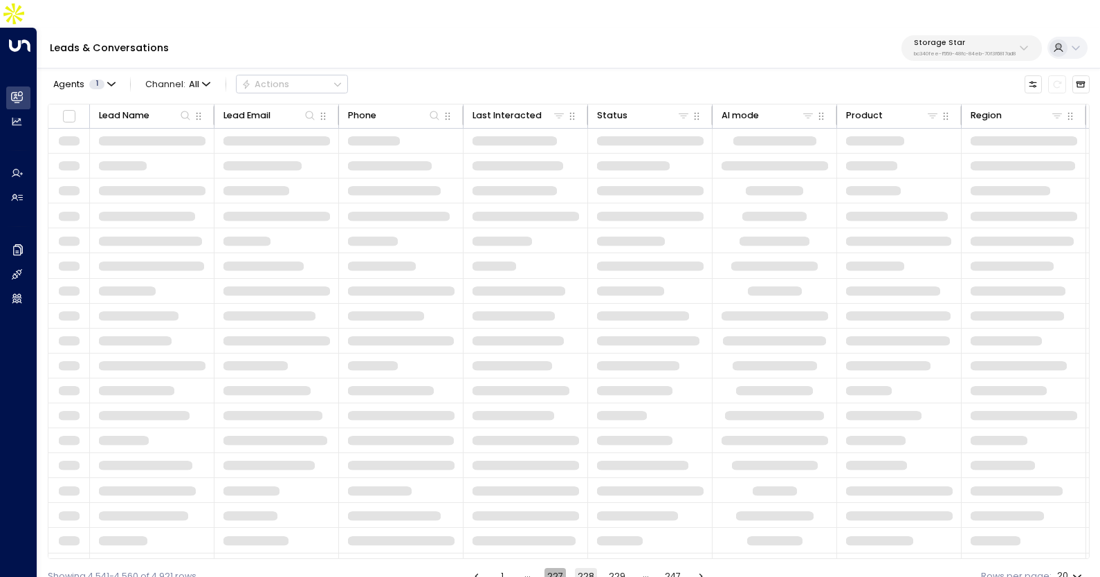
click at [558, 568] on button "227" at bounding box center [554, 576] width 21 height 17
click at [558, 568] on button "226" at bounding box center [555, 576] width 22 height 17
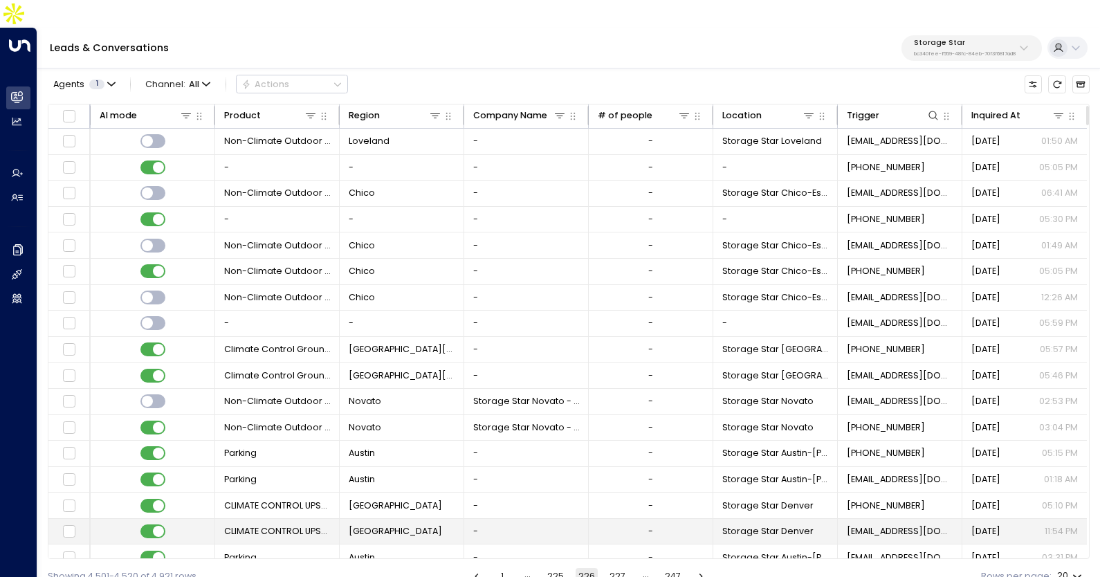
scroll to position [86, 625]
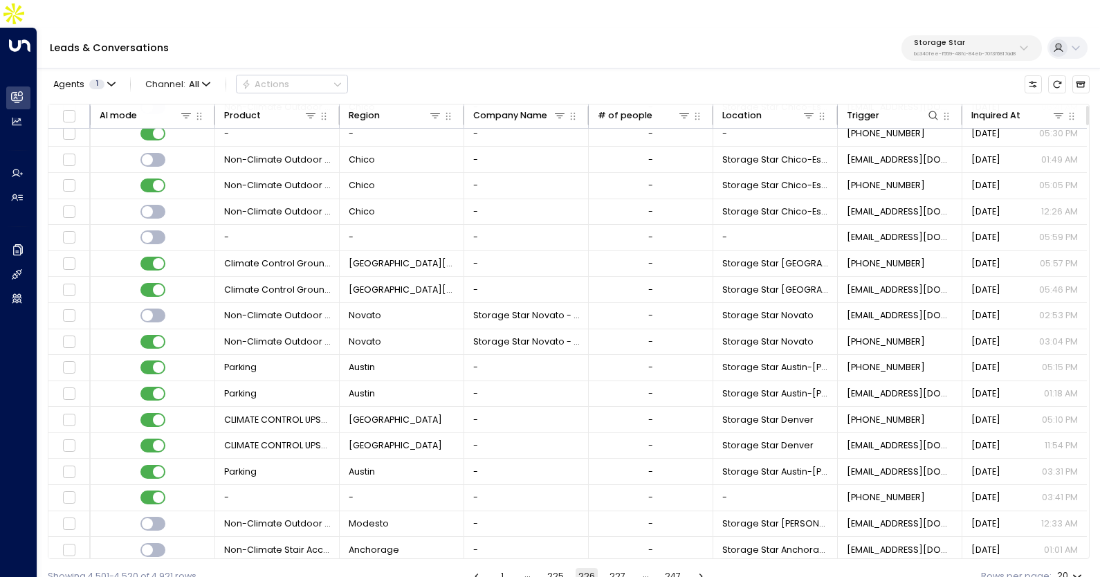
click at [610, 568] on button "227" at bounding box center [617, 576] width 21 height 17
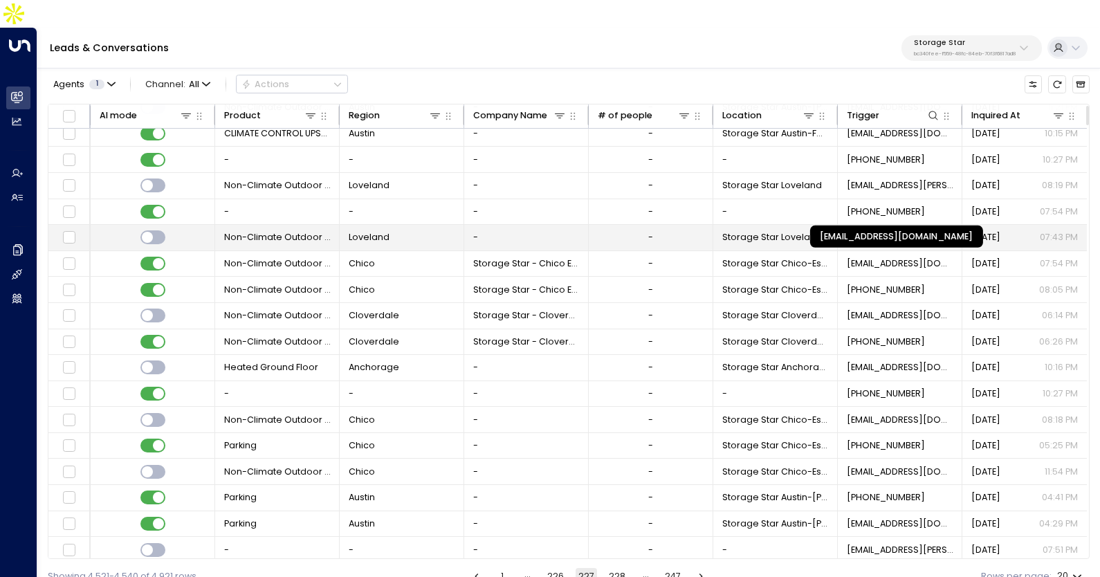
click at [887, 231] on span "[EMAIL_ADDRESS][DOMAIN_NAME]" at bounding box center [900, 237] width 107 height 12
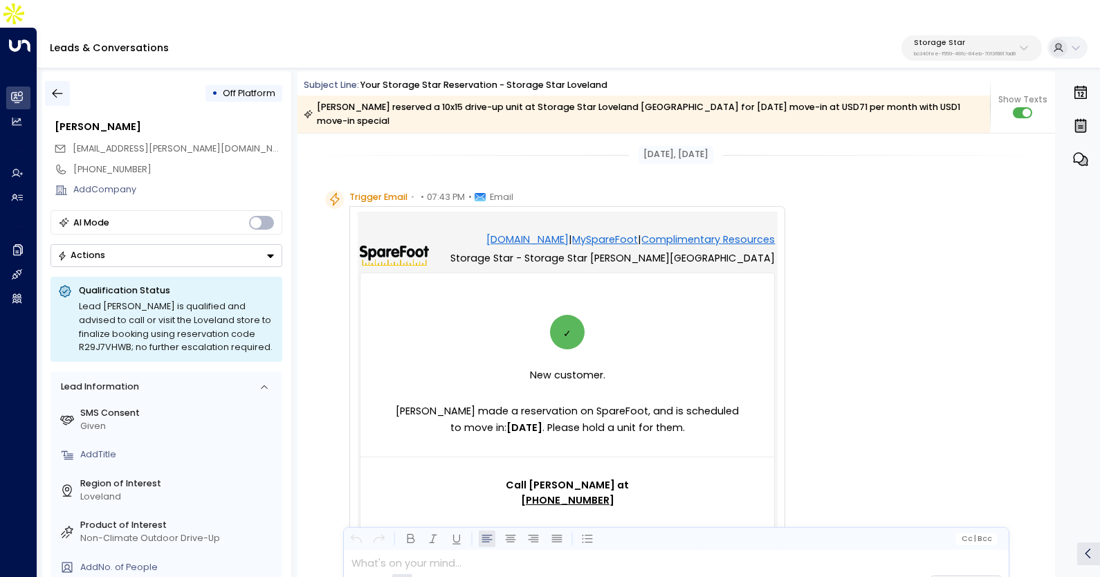
click at [59, 89] on icon "button" at bounding box center [58, 93] width 10 height 9
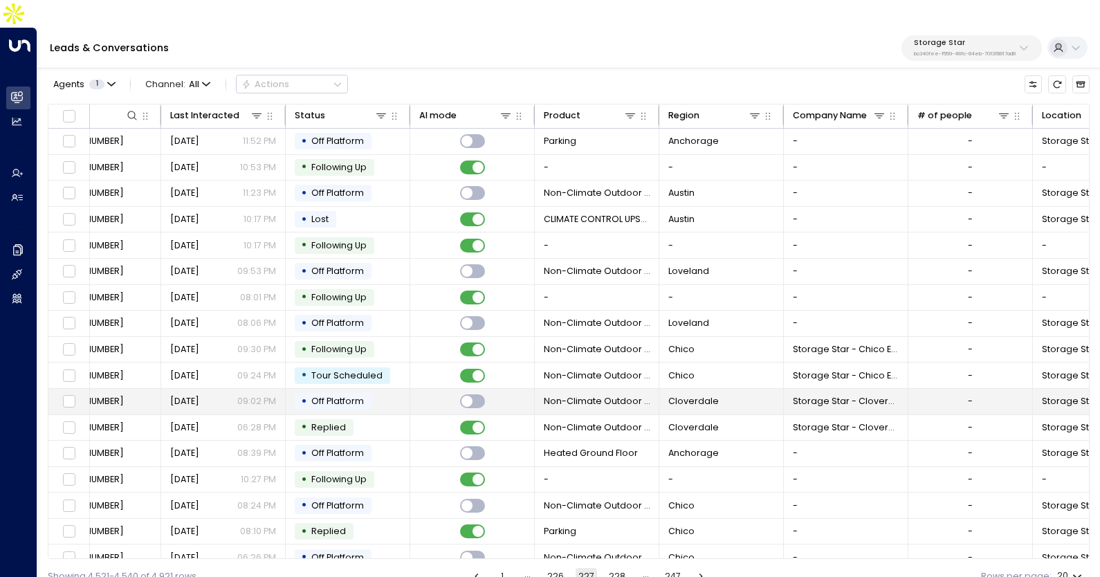
scroll to position [0, 625]
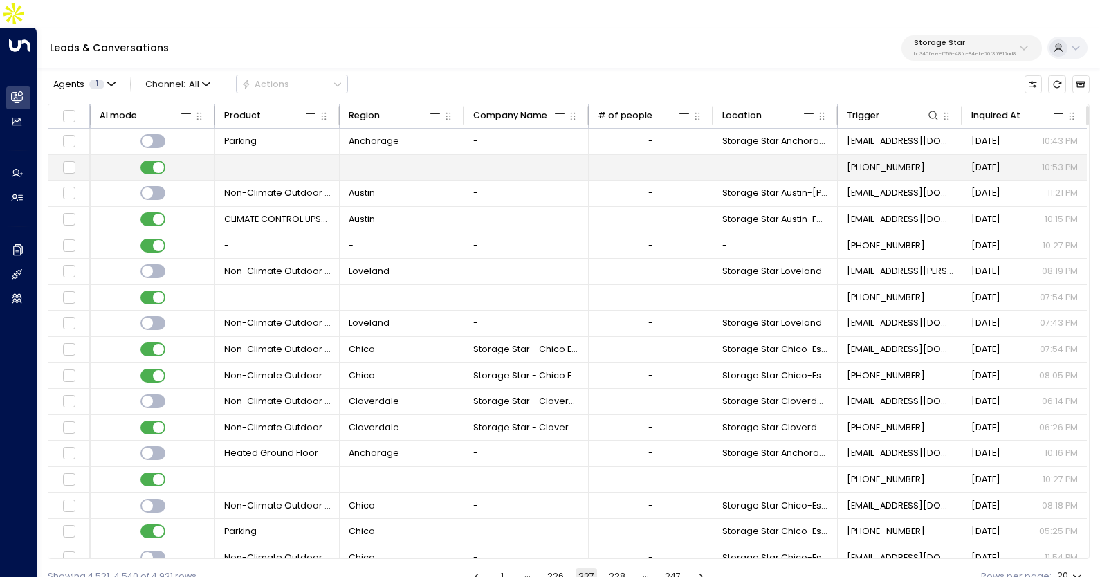
click at [863, 161] on span "[PHONE_NUMBER]" at bounding box center [886, 167] width 78 height 12
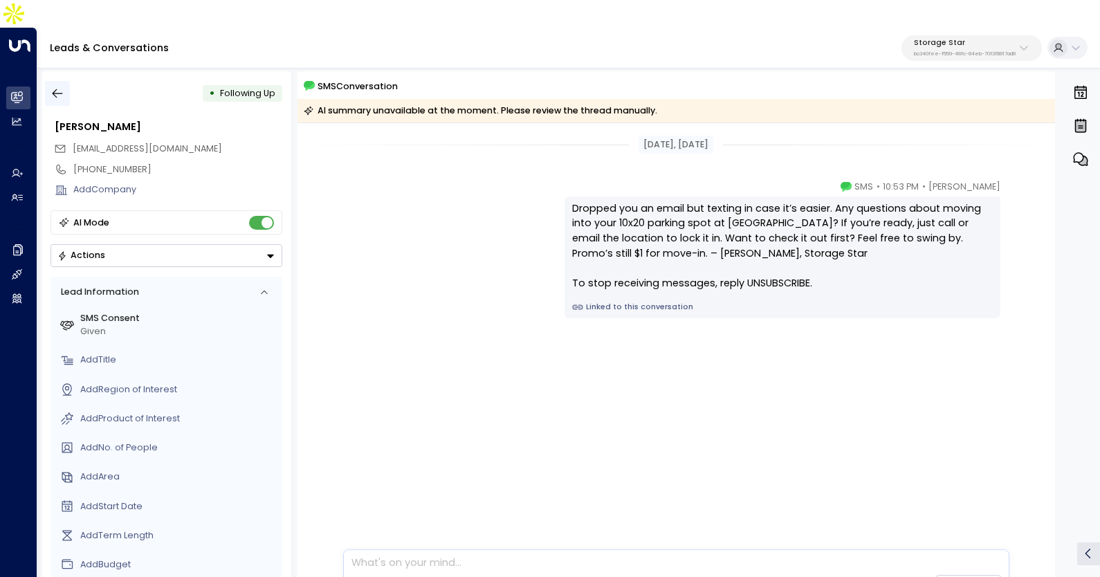
click at [56, 89] on icon "button" at bounding box center [58, 93] width 10 height 9
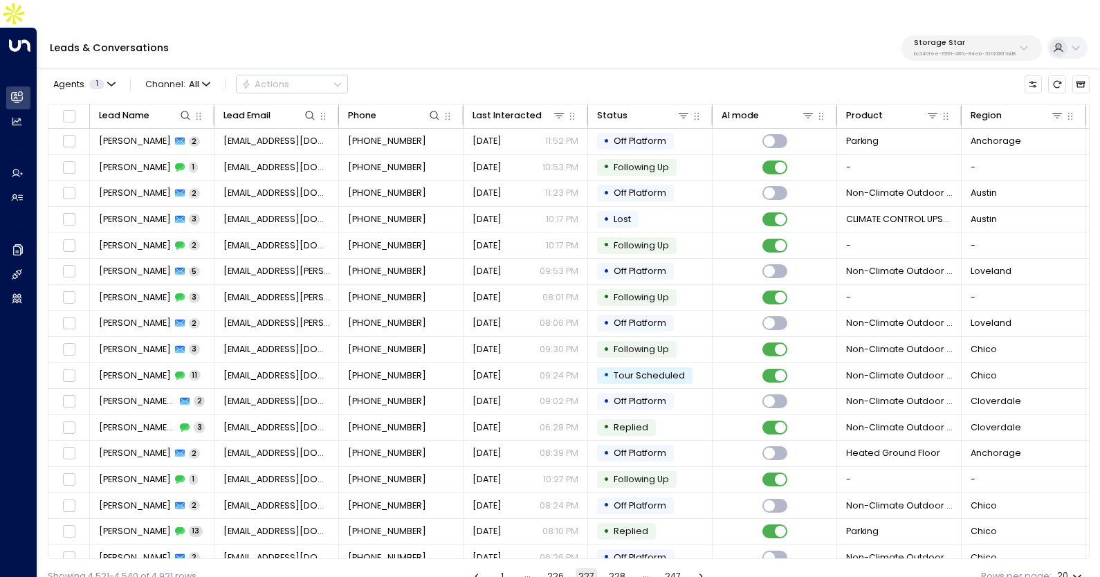
click at [609, 568] on button "228" at bounding box center [617, 576] width 22 height 17
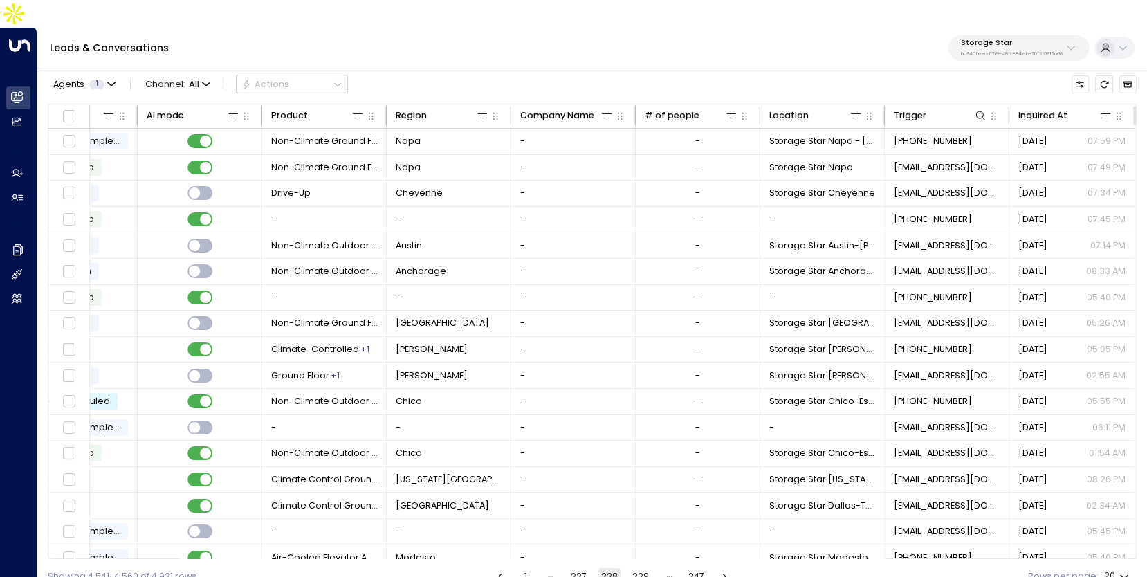
scroll to position [0, 578]
